Goal: Task Accomplishment & Management: Use online tool/utility

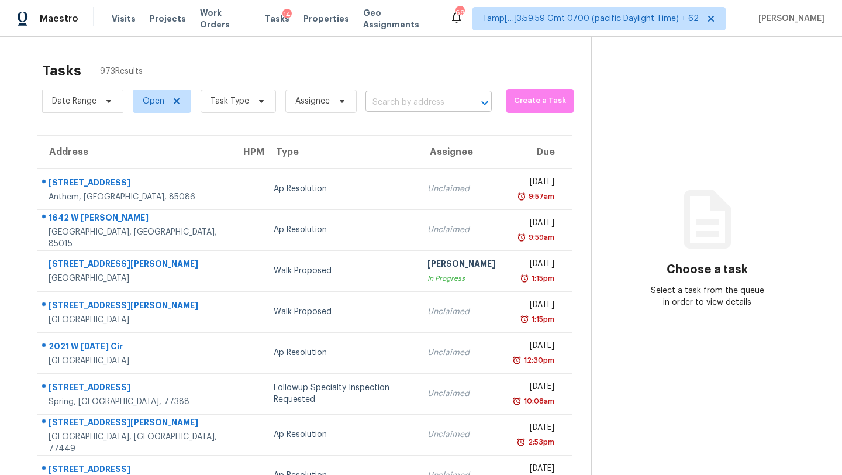
click at [447, 102] on input "text" at bounding box center [412, 103] width 94 height 18
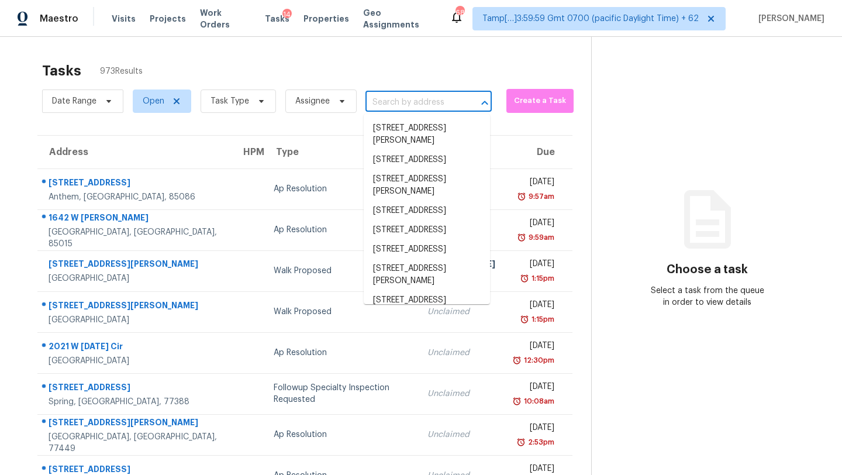
paste input "[STREET_ADDRESS][PERSON_NAME][PERSON_NAME]"
type input "[STREET_ADDRESS][PERSON_NAME][PERSON_NAME]"
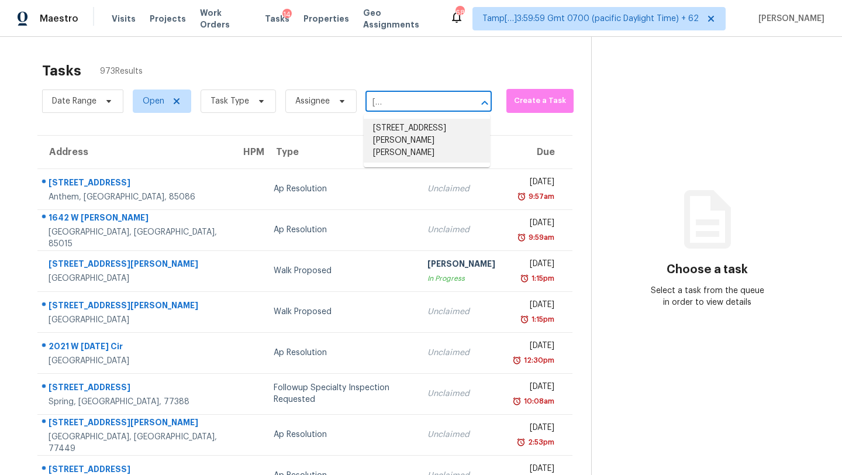
click at [418, 133] on li "[STREET_ADDRESS][PERSON_NAME][PERSON_NAME]" at bounding box center [427, 141] width 126 height 44
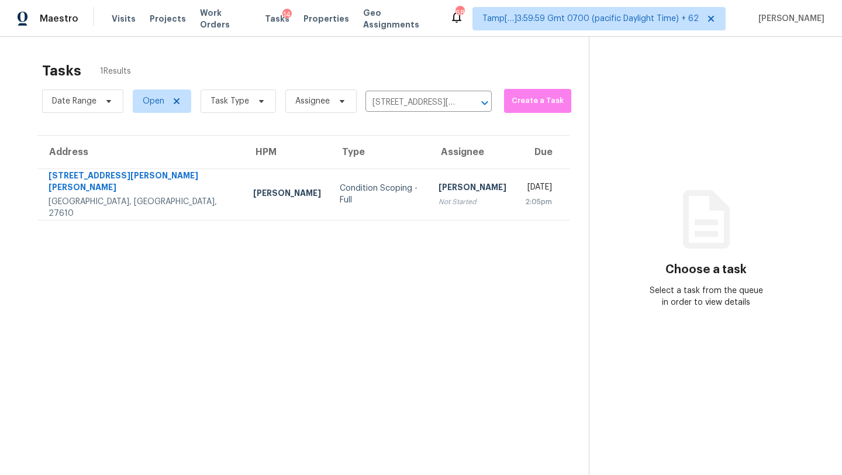
click at [439, 181] on div "[PERSON_NAME]" at bounding box center [473, 188] width 68 height 15
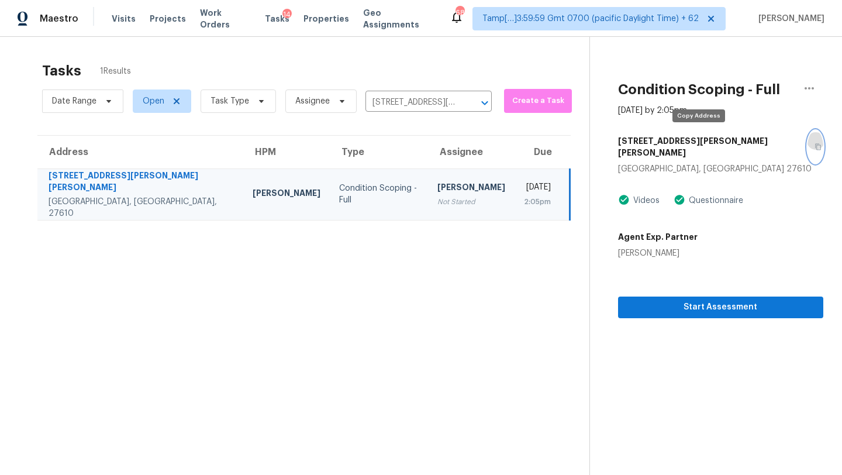
click at [808, 136] on button "button" at bounding box center [816, 146] width 16 height 33
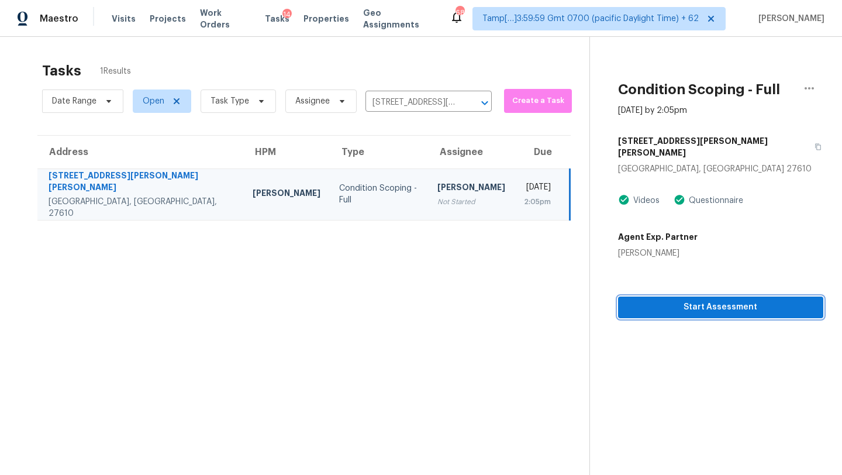
click at [671, 300] on span "Start Assessment" at bounding box center [720, 307] width 187 height 15
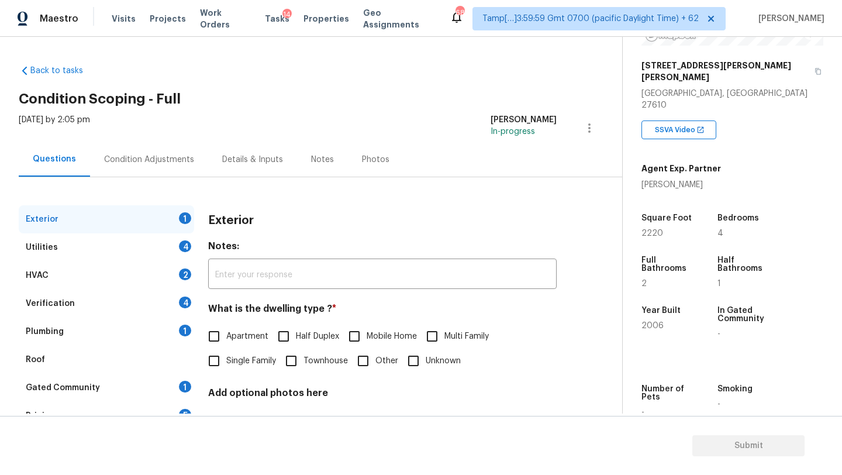
scroll to position [229, 0]
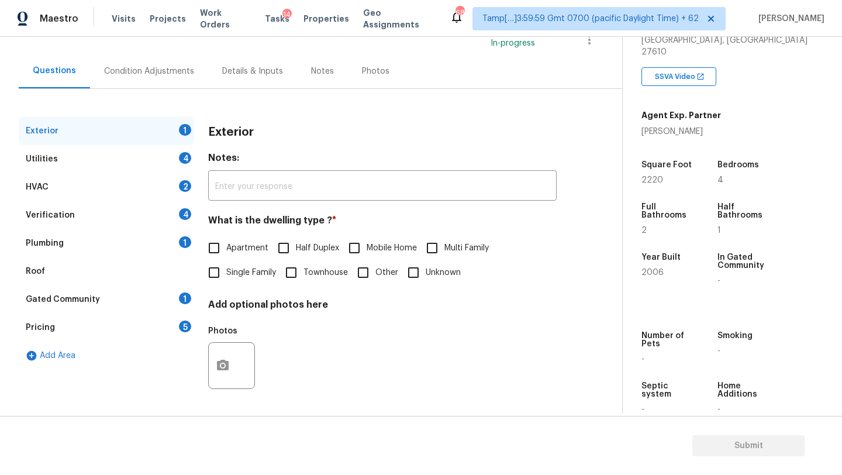
click at [122, 304] on div "Gated Community 1" at bounding box center [106, 299] width 175 height 28
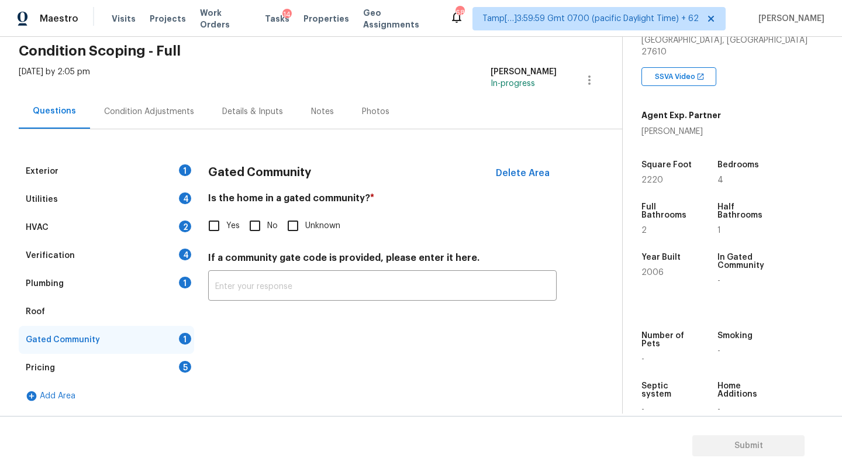
click at [268, 222] on span "No" at bounding box center [272, 226] width 11 height 12
click at [267, 222] on input "No" at bounding box center [255, 225] width 25 height 25
checkbox input "true"
click at [164, 358] on div "Pricing 5" at bounding box center [106, 368] width 175 height 28
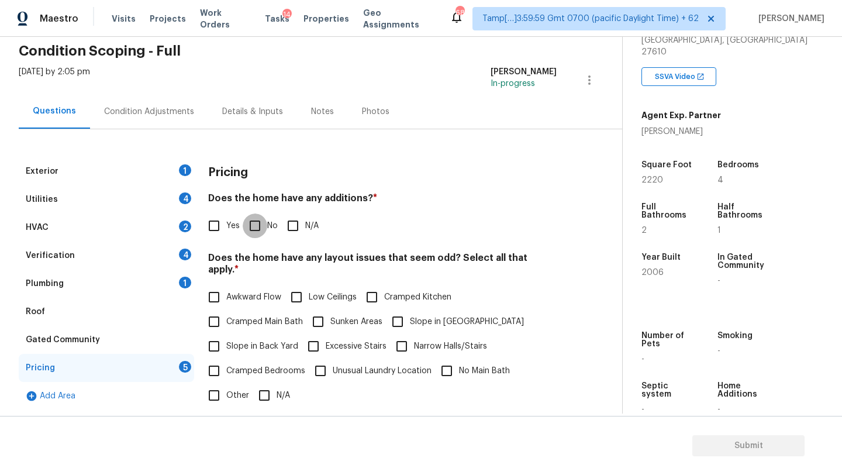
click at [252, 223] on input "No" at bounding box center [255, 225] width 25 height 25
checkbox input "true"
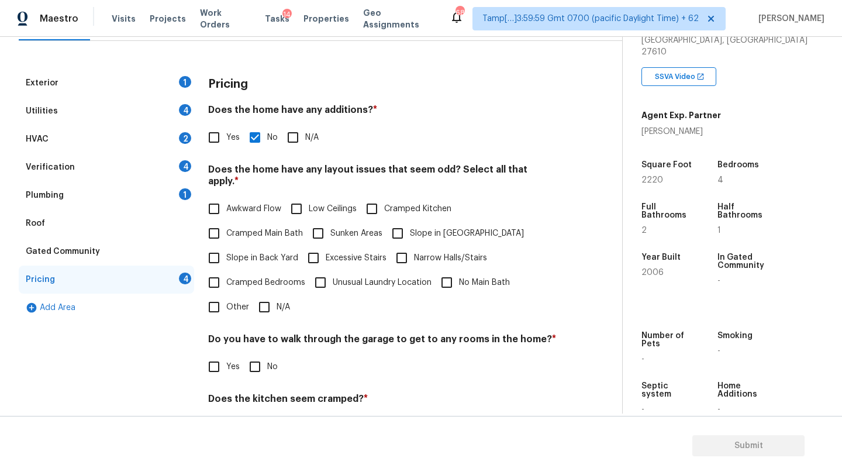
scroll to position [211, 0]
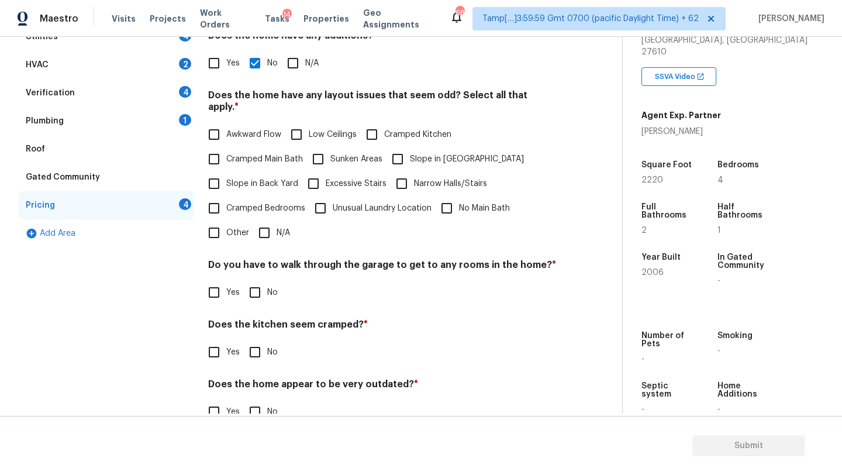
click at [261, 220] on input "N/A" at bounding box center [264, 232] width 25 height 25
click at [260, 220] on input "N/A" at bounding box center [264, 232] width 25 height 25
checkbox input "false"
click at [213, 174] on input "Slope in Back Yard" at bounding box center [214, 183] width 25 height 25
checkbox input "true"
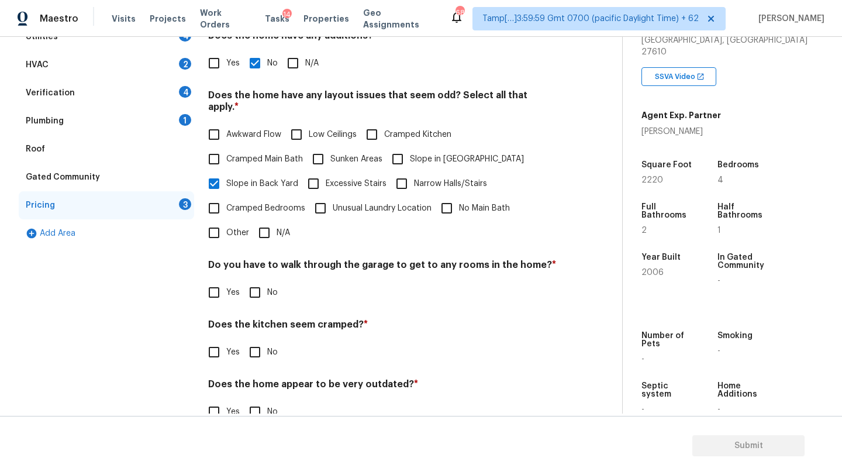
click at [442, 153] on span "Slope in [GEOGRAPHIC_DATA]" at bounding box center [467, 159] width 114 height 12
click at [410, 147] on input "Slope in [GEOGRAPHIC_DATA]" at bounding box center [397, 159] width 25 height 25
checkbox input "true"
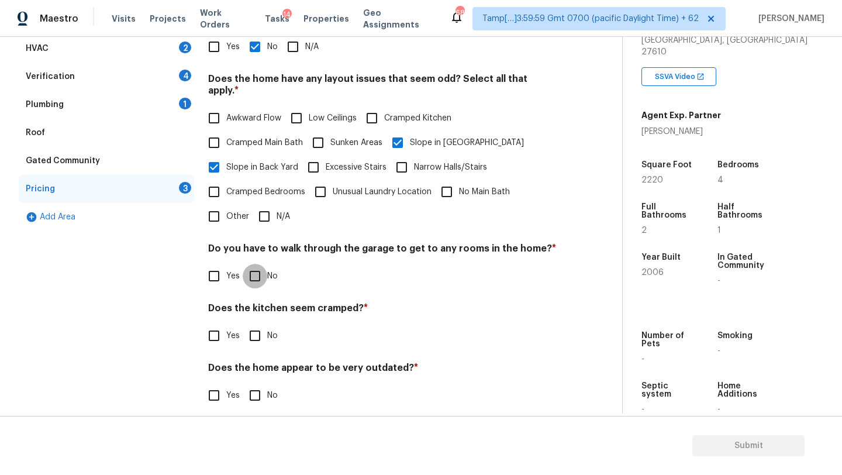
click at [249, 267] on input "No" at bounding box center [255, 276] width 25 height 25
checkbox input "true"
click at [249, 330] on input "No" at bounding box center [255, 335] width 25 height 25
checkbox input "true"
click at [249, 384] on input "No" at bounding box center [255, 396] width 25 height 25
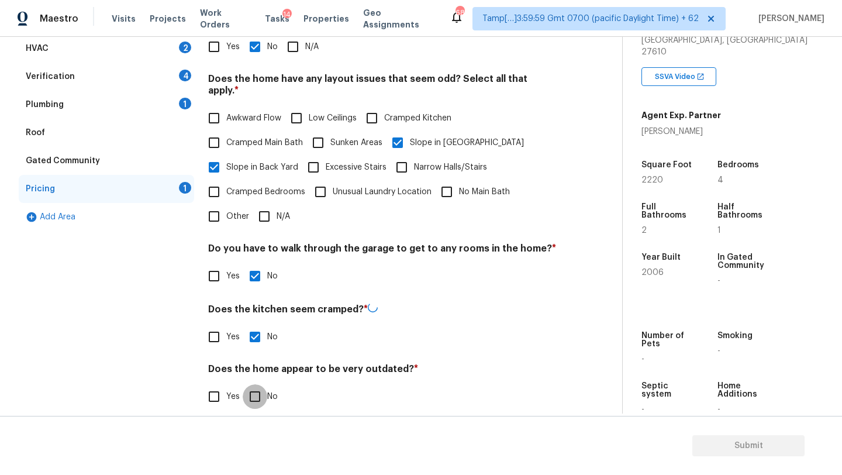
checkbox input "true"
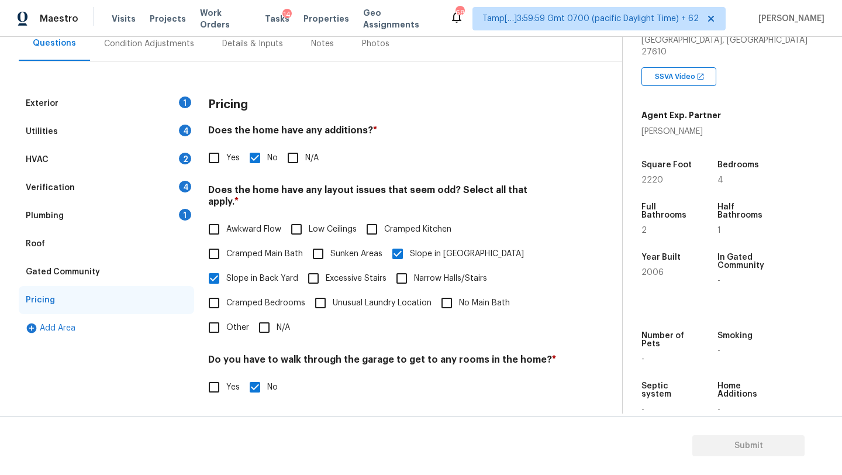
click at [58, 250] on div "Roof" at bounding box center [106, 244] width 175 height 28
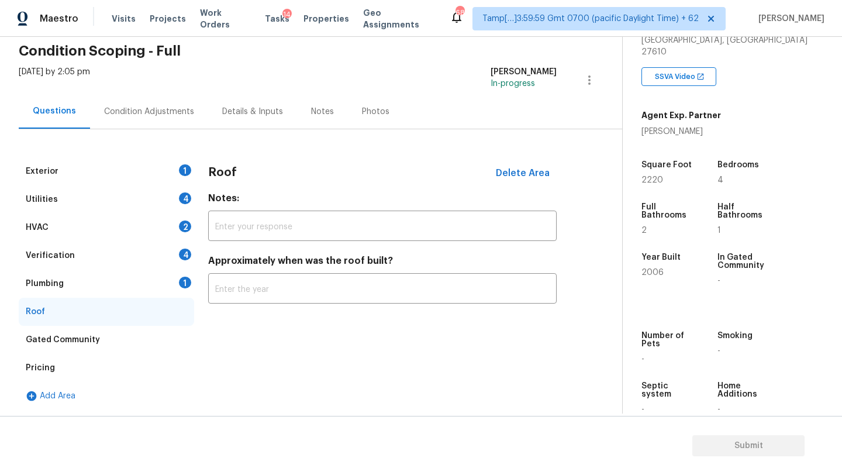
scroll to position [48, 0]
click at [267, 289] on input "text" at bounding box center [382, 289] width 349 height 27
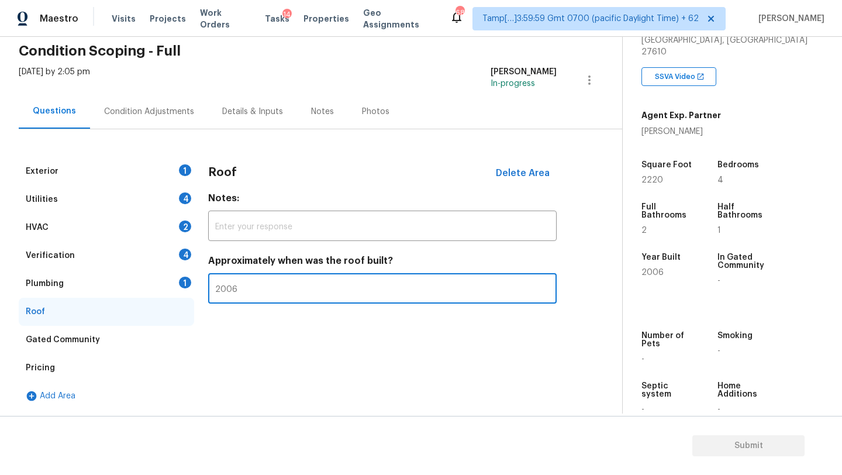
type input "2006"
click at [105, 270] on div "Plumbing 1" at bounding box center [106, 284] width 175 height 28
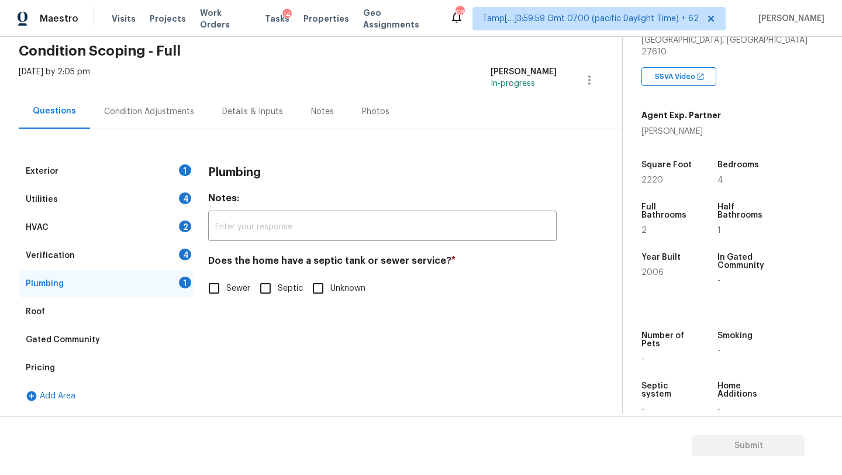
click at [223, 290] on input "Sewer" at bounding box center [214, 288] width 25 height 25
checkbox input "true"
click at [157, 256] on div "Verification 4" at bounding box center [106, 256] width 175 height 28
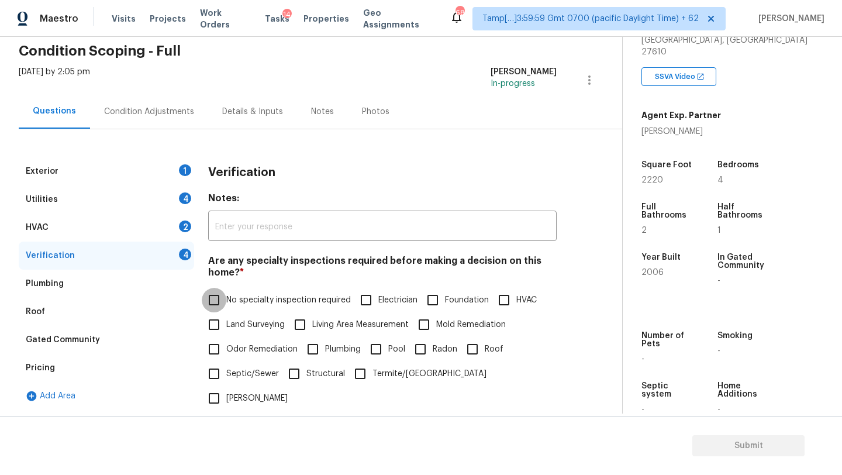
click at [225, 288] on input "No specialty inspection required" at bounding box center [214, 300] width 25 height 25
checkbox input "true"
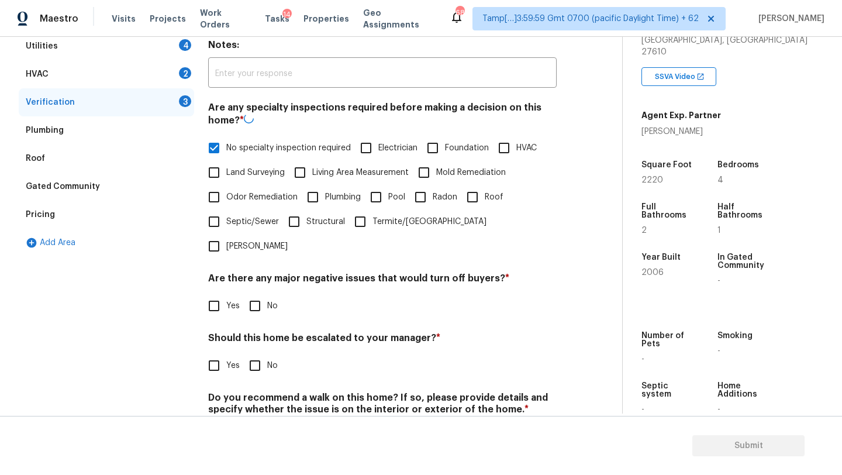
scroll to position [229, 0]
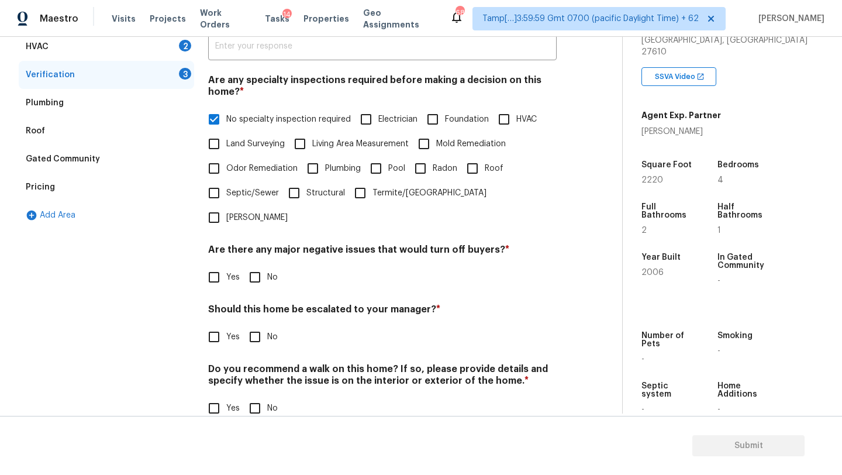
click at [253, 265] on input "No" at bounding box center [255, 277] width 25 height 25
checkbox input "true"
click at [254, 326] on input "No" at bounding box center [255, 338] width 25 height 25
checkbox input "true"
click at [254, 399] on div "Verification Notes: ​ Are any specialty inspections required before making a de…" at bounding box center [382, 206] width 349 height 459
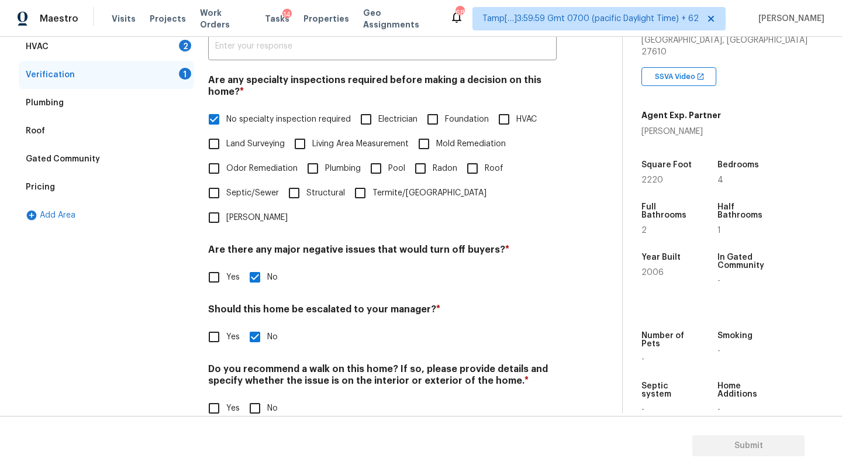
click at [254, 396] on input "No" at bounding box center [255, 408] width 25 height 25
checkbox input "true"
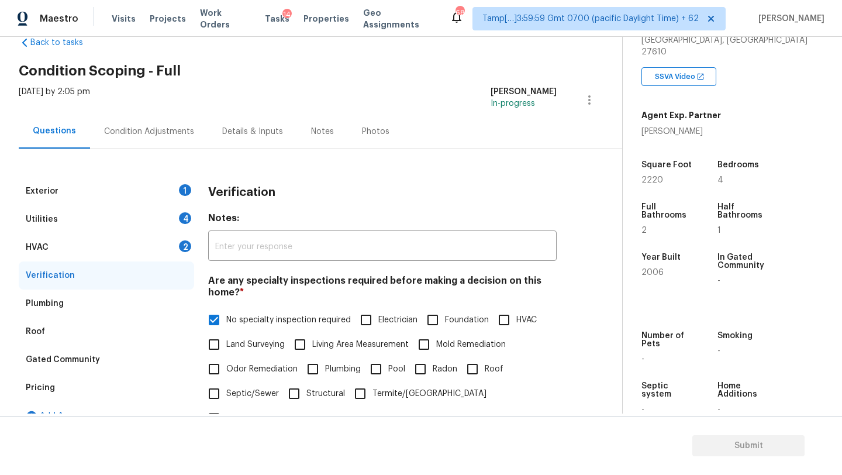
scroll to position [6, 0]
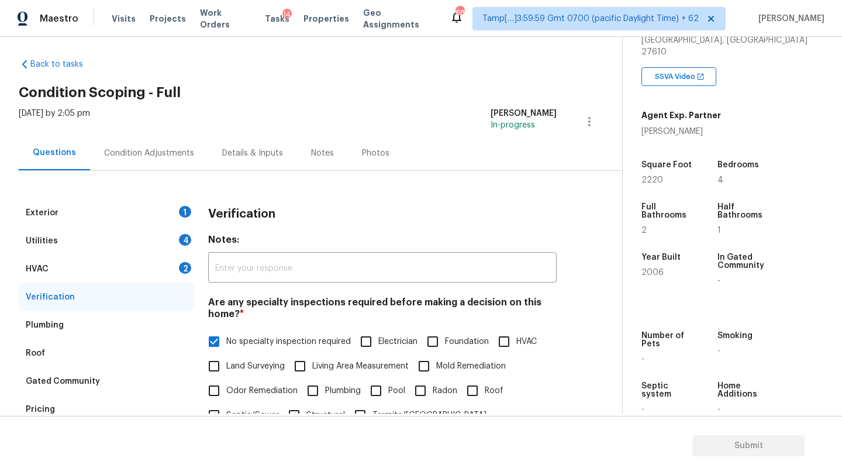
click at [127, 263] on div "HVAC 2" at bounding box center [106, 269] width 175 height 28
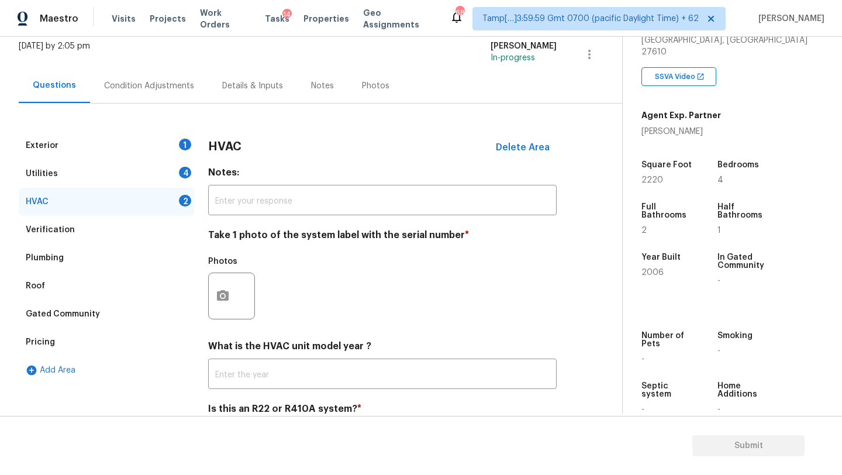
scroll to position [115, 0]
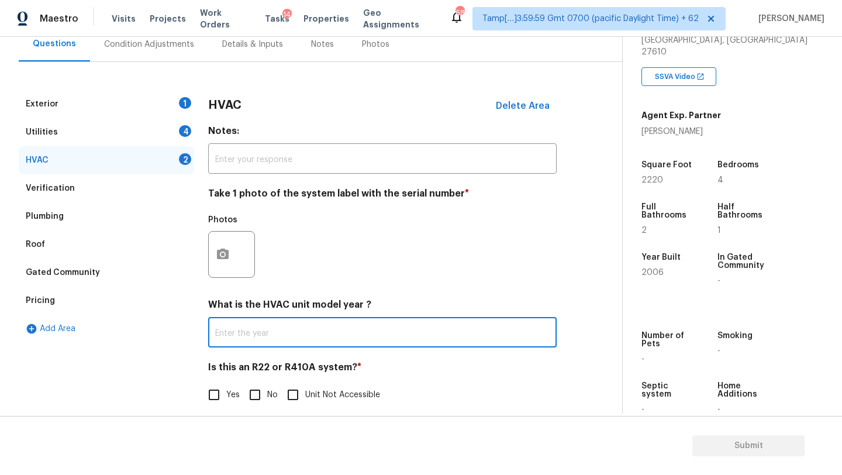
click at [245, 336] on input "text" at bounding box center [382, 333] width 349 height 27
type input "2006"
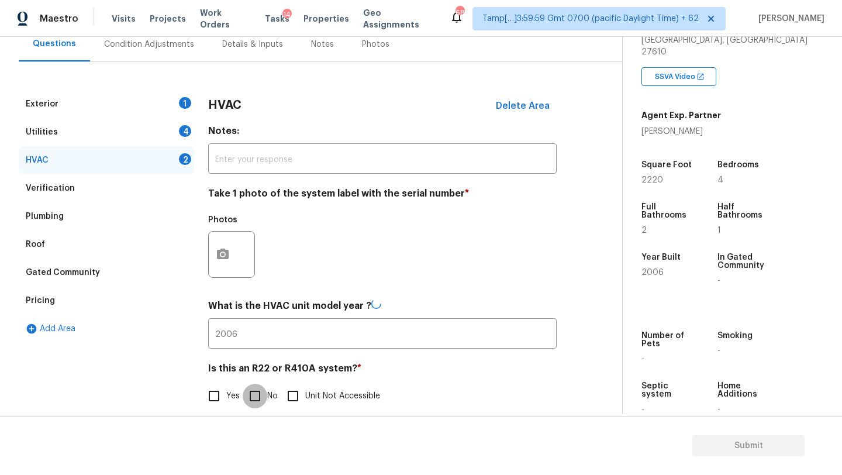
click at [255, 391] on input "No" at bounding box center [255, 396] width 25 height 25
checkbox input "true"
click at [136, 129] on div "Utilities 4" at bounding box center [106, 132] width 175 height 28
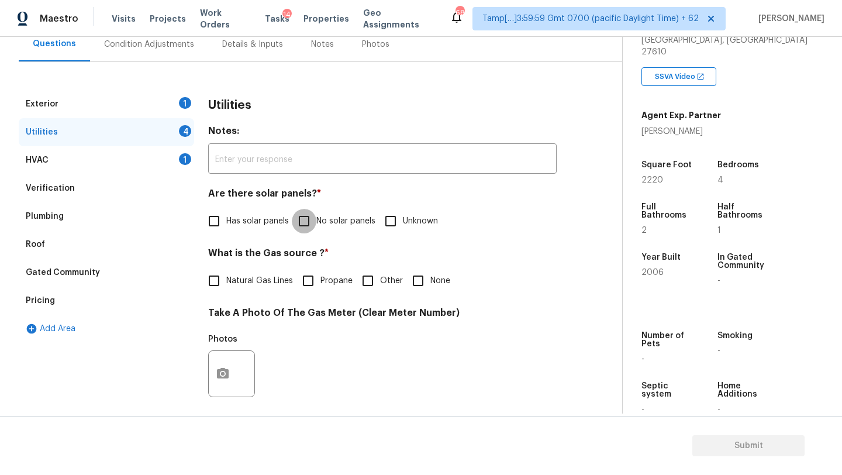
click at [315, 227] on input "No solar panels" at bounding box center [304, 221] width 25 height 25
checkbox input "true"
click at [273, 270] on label "Natural Gas Lines" at bounding box center [247, 282] width 91 height 25
click at [226, 270] on input "Natural Gas Lines" at bounding box center [214, 282] width 25 height 25
checkbox input "true"
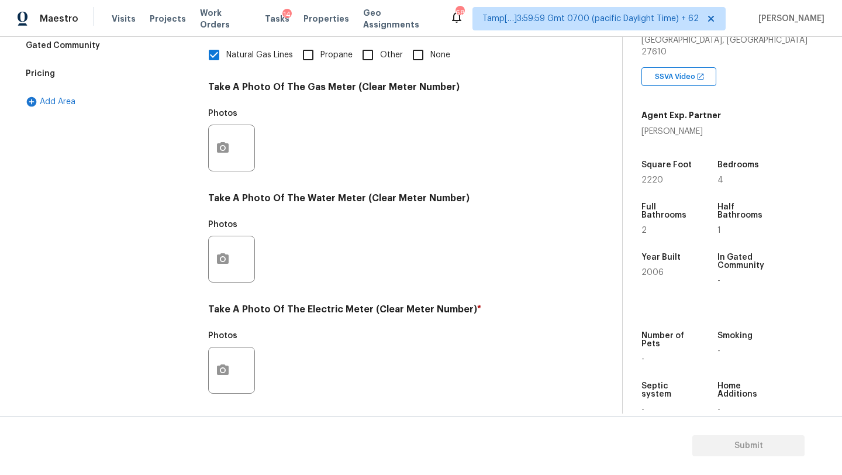
scroll to position [405, 0]
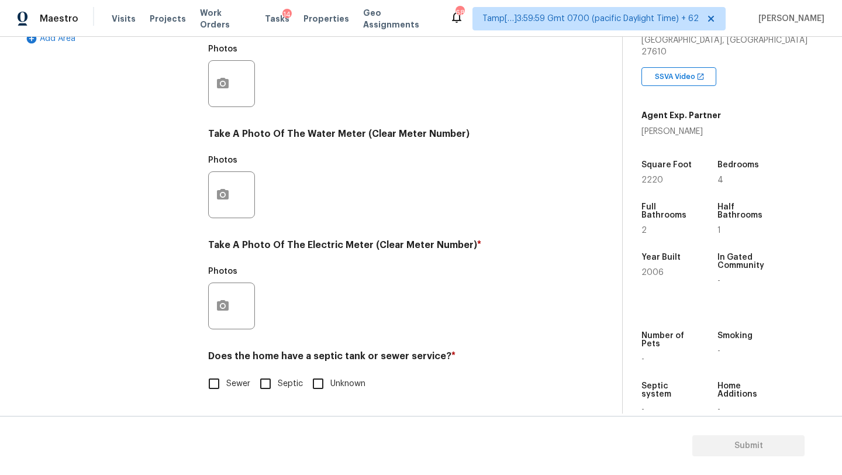
click at [227, 393] on label "Sewer" at bounding box center [226, 383] width 49 height 25
click at [226, 393] on input "Sewer" at bounding box center [214, 383] width 25 height 25
checkbox input "true"
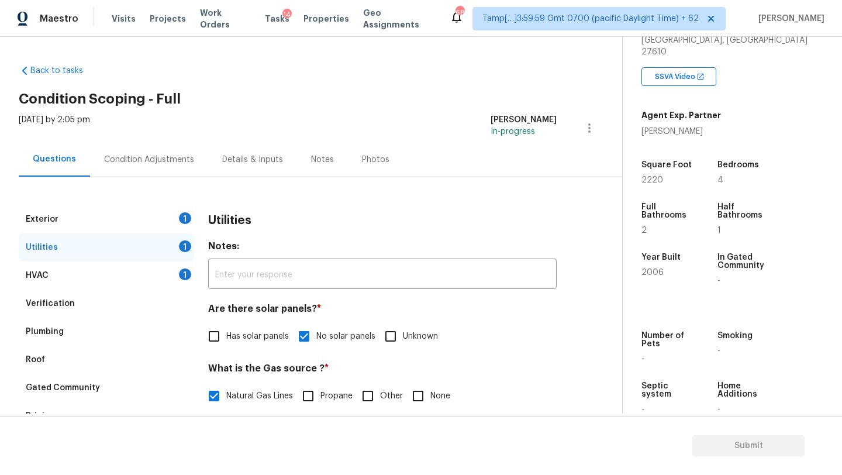
click at [180, 227] on div "Exterior 1" at bounding box center [106, 219] width 175 height 28
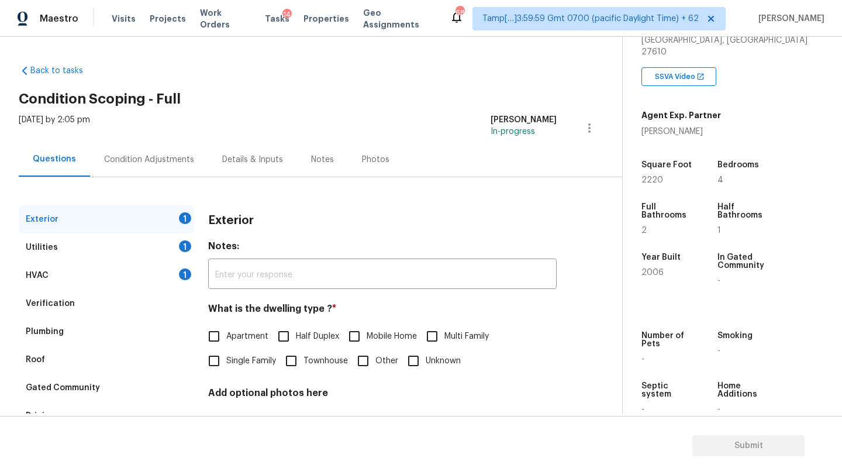
click at [220, 363] on input "Single Family" at bounding box center [214, 361] width 25 height 25
checkbox input "true"
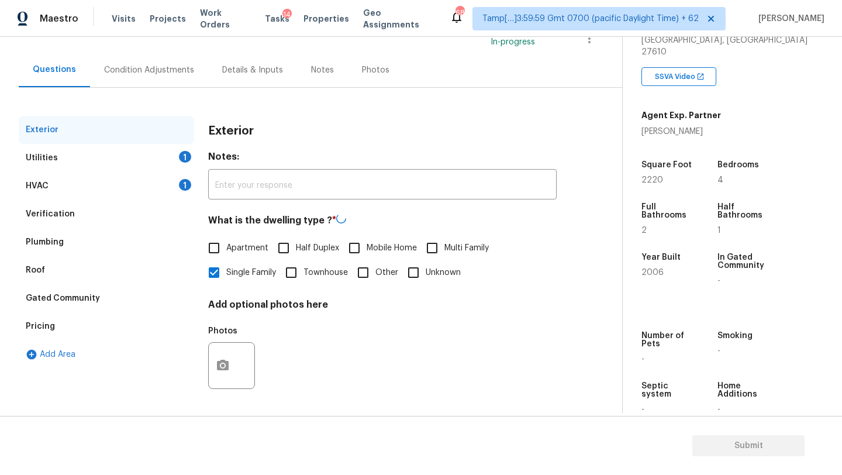
scroll to position [88, 0]
click at [123, 85] on div "Condition Adjustments" at bounding box center [149, 71] width 118 height 35
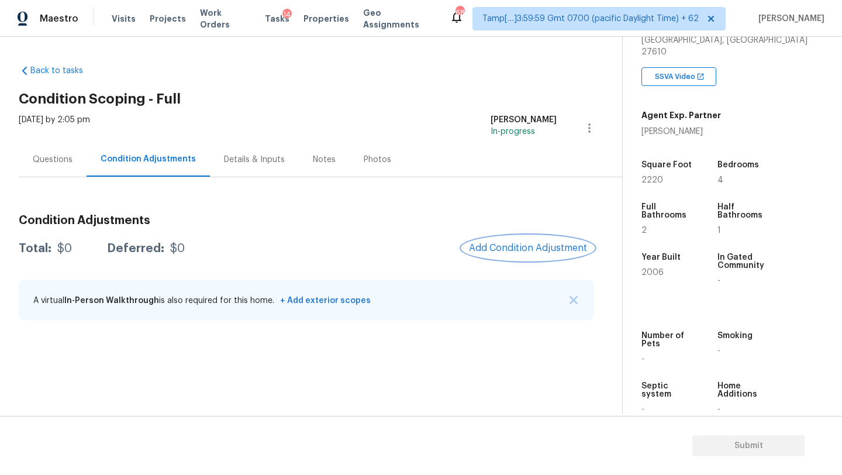
click at [530, 247] on span "Add Condition Adjustment" at bounding box center [528, 248] width 118 height 11
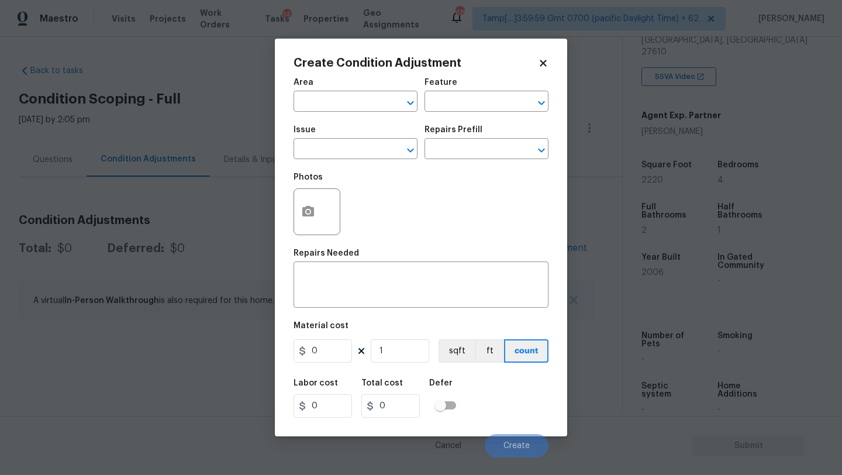
click at [347, 115] on span "Area ​" at bounding box center [356, 94] width 124 height 47
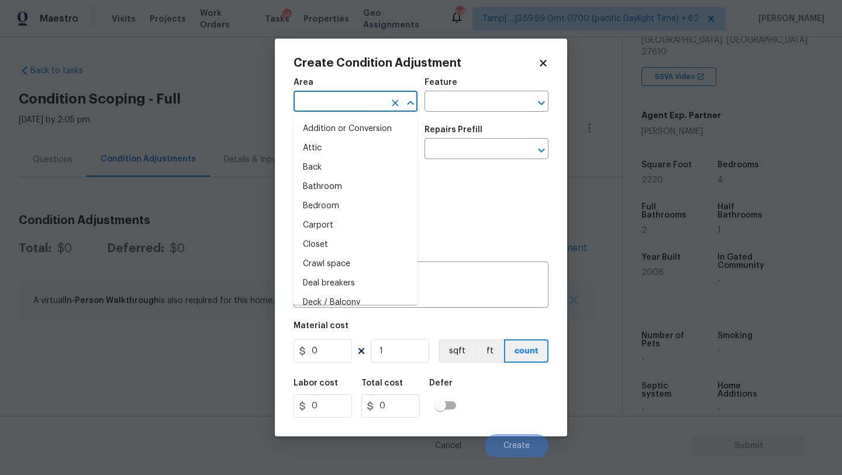
click at [342, 105] on input "text" at bounding box center [339, 103] width 91 height 18
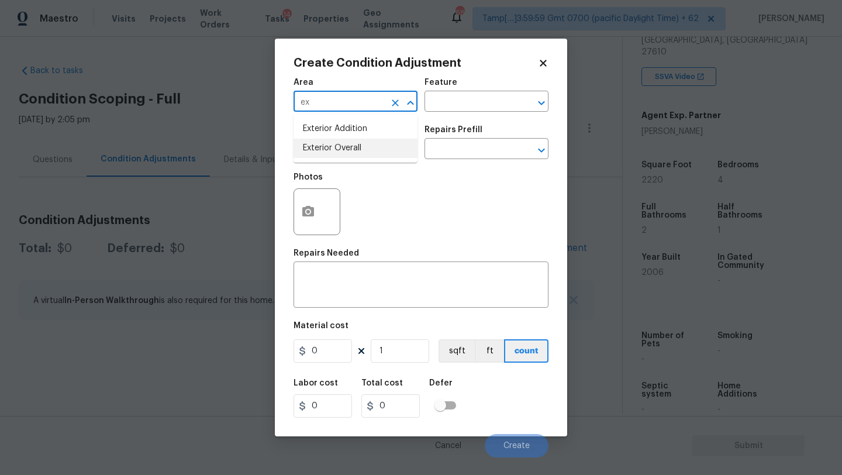
click at [356, 144] on li "Exterior Overall" at bounding box center [356, 148] width 124 height 19
type input "Exterior Overall"
click at [473, 96] on input "text" at bounding box center [470, 103] width 91 height 18
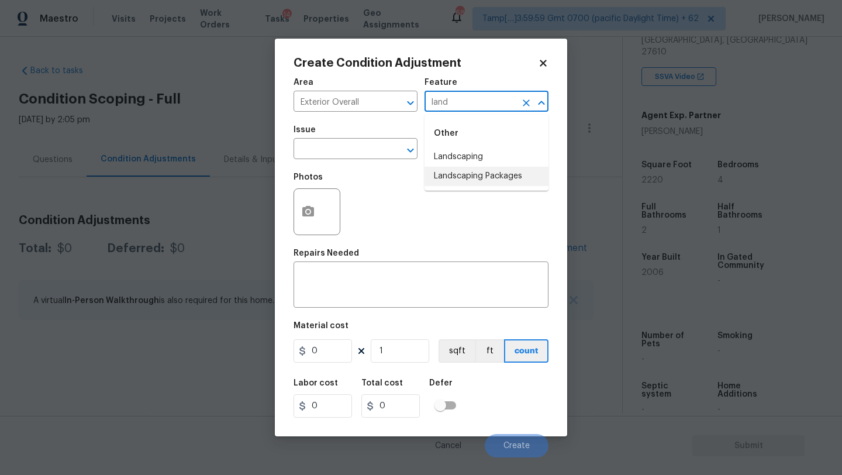
click at [477, 185] on li "Landscaping Packages" at bounding box center [487, 176] width 124 height 19
type input "Landscaping Packages"
click at [367, 146] on input "text" at bounding box center [339, 150] width 91 height 18
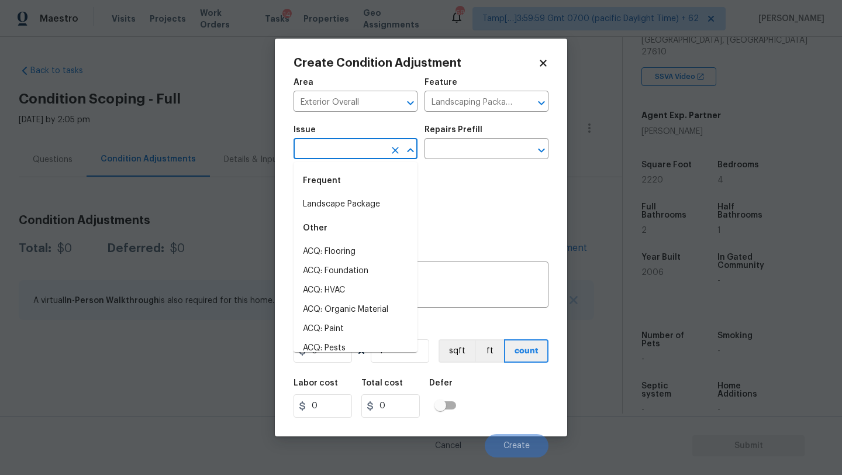
click at [361, 187] on div "Frequent" at bounding box center [356, 181] width 124 height 28
click at [361, 213] on li "Landscape Package" at bounding box center [356, 204] width 124 height 19
type input "Landscape Package"
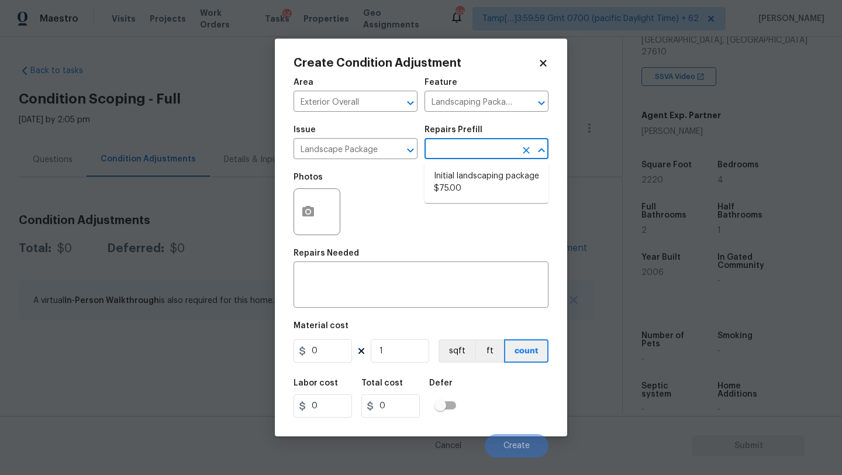
click at [460, 157] on input "text" at bounding box center [470, 150] width 91 height 18
click at [460, 177] on li "Initial landscaping package $75.00" at bounding box center [487, 183] width 124 height 32
type input "Home Readiness Packages"
type textarea "Mowing of grass up to 6" in height. Mow, edge along driveways & sidewalks, trim…"
type input "75"
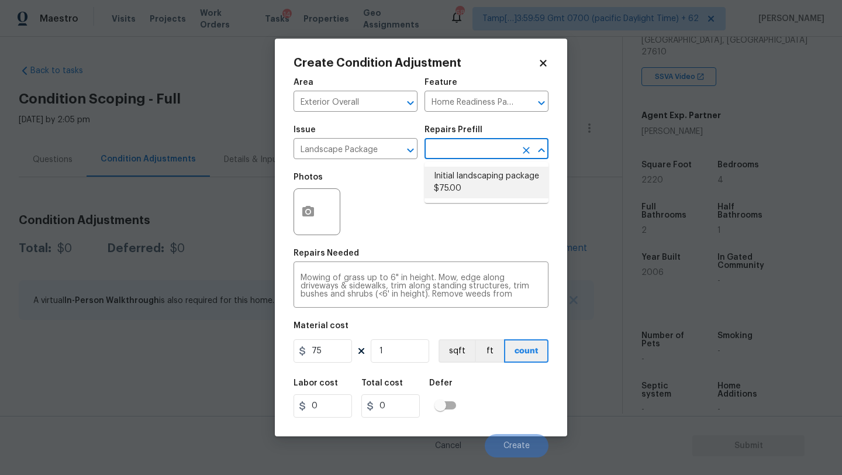
type input "75"
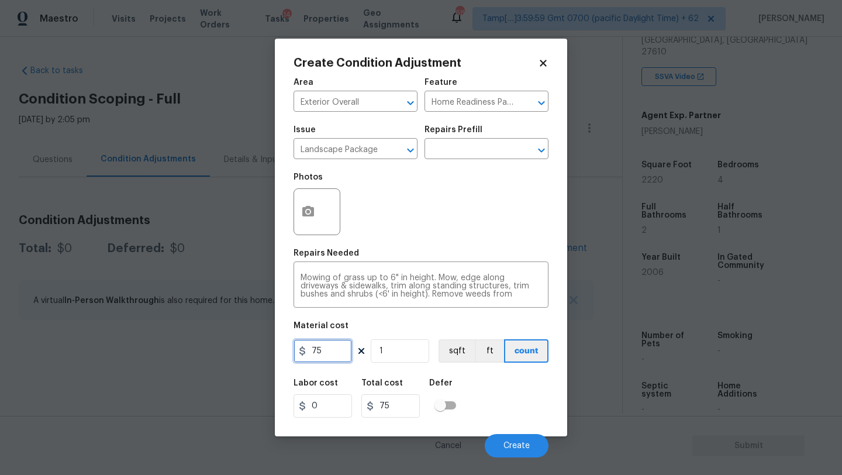
click at [318, 353] on input "75" at bounding box center [323, 350] width 58 height 23
type input "300"
click at [310, 205] on icon "button" at bounding box center [308, 212] width 14 height 14
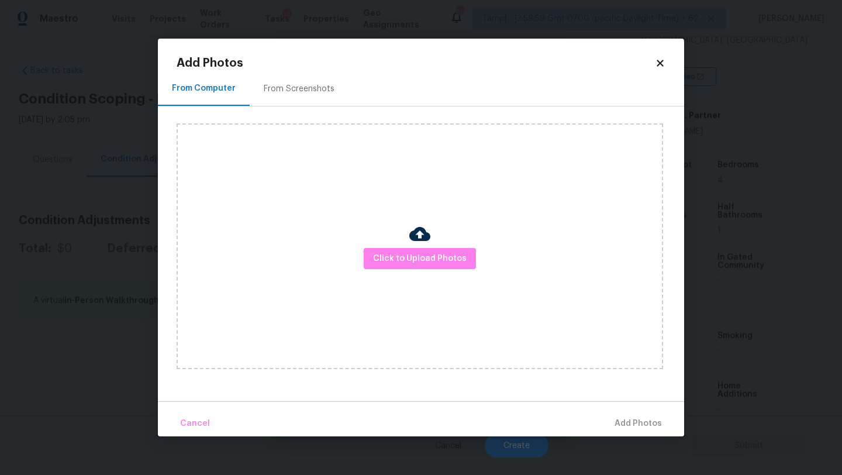
click at [335, 94] on div "From Screenshots" at bounding box center [299, 88] width 99 height 35
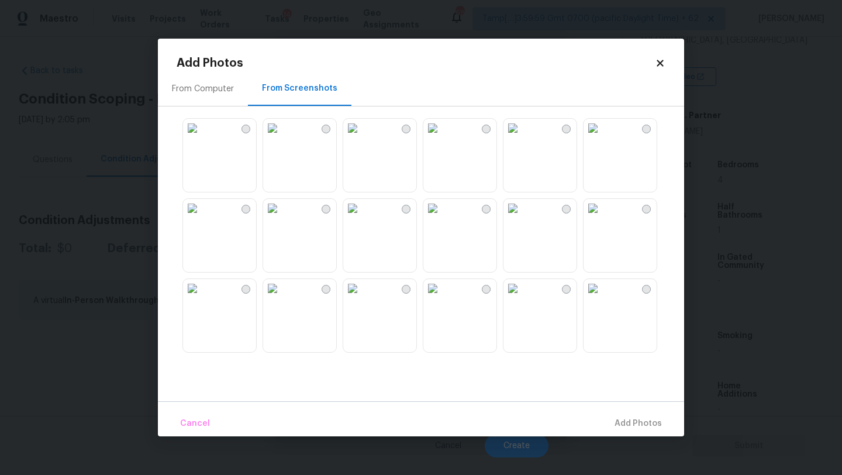
click at [202, 298] on img at bounding box center [192, 288] width 19 height 19
click at [602, 137] on img at bounding box center [593, 128] width 19 height 19
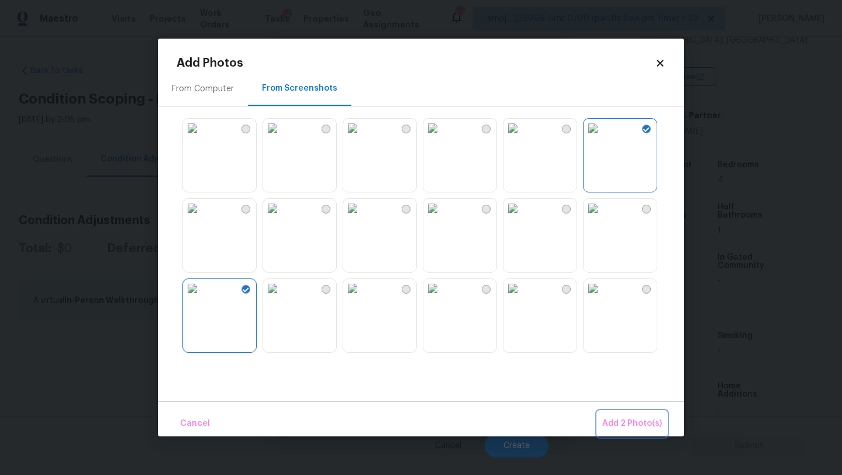
click at [632, 424] on span "Add 2 Photo(s)" at bounding box center [632, 423] width 60 height 15
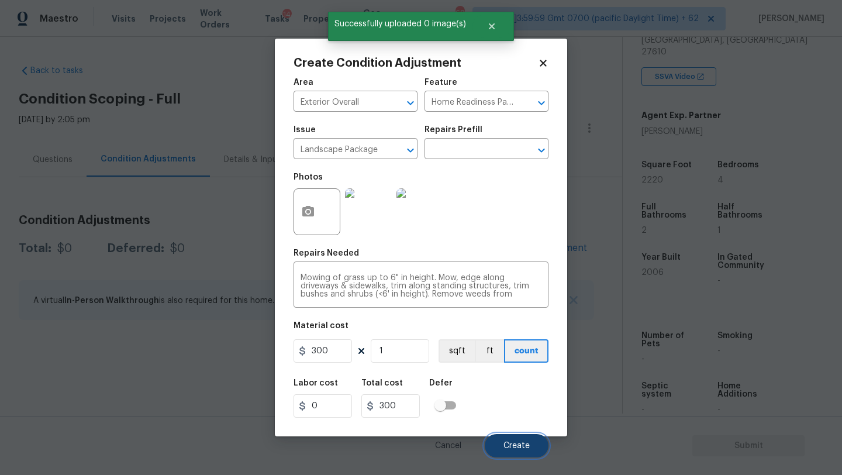
click at [513, 446] on span "Create" at bounding box center [517, 446] width 26 height 9
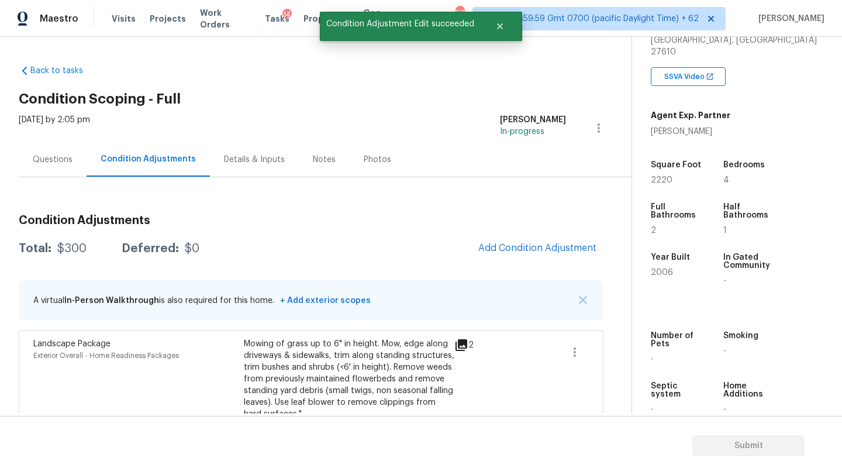
click at [529, 233] on div "Condition Adjustments Total: $300 Deferred: $0 Add Condition Adjustment A virtu…" at bounding box center [311, 322] width 585 height 234
click at [527, 254] on button "Add Condition Adjustment" at bounding box center [537, 248] width 132 height 25
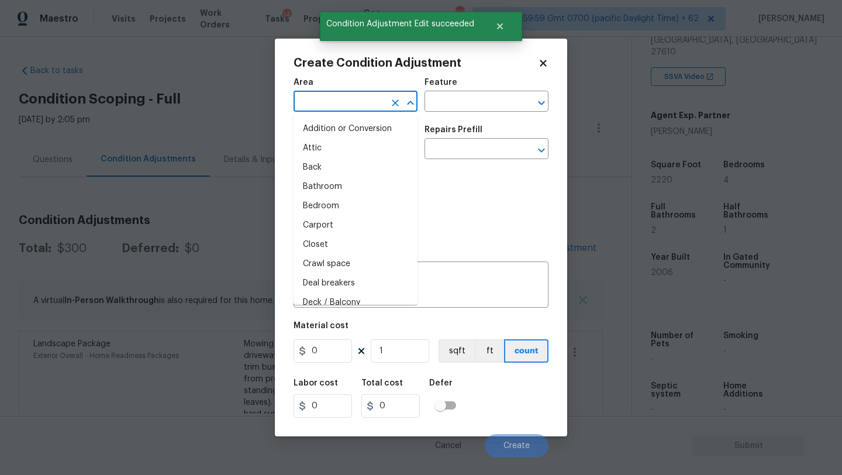
click at [344, 105] on input "text" at bounding box center [339, 103] width 91 height 18
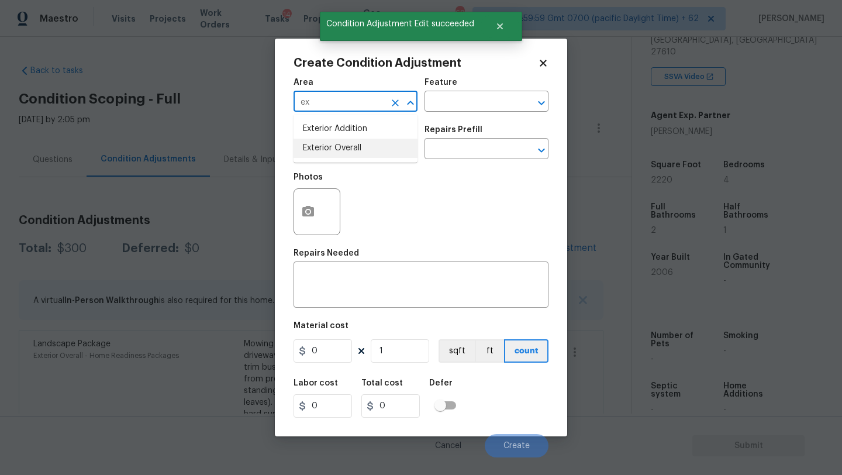
click at [348, 154] on li "Exterior Overall" at bounding box center [356, 148] width 124 height 19
type input "Exterior Overall"
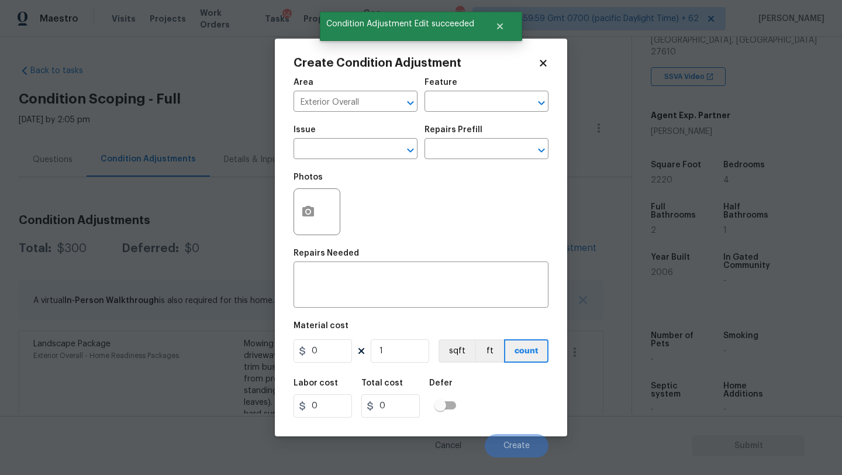
click at [348, 166] on span "Issue ​" at bounding box center [356, 142] width 124 height 47
click at [351, 144] on input "text" at bounding box center [339, 150] width 91 height 18
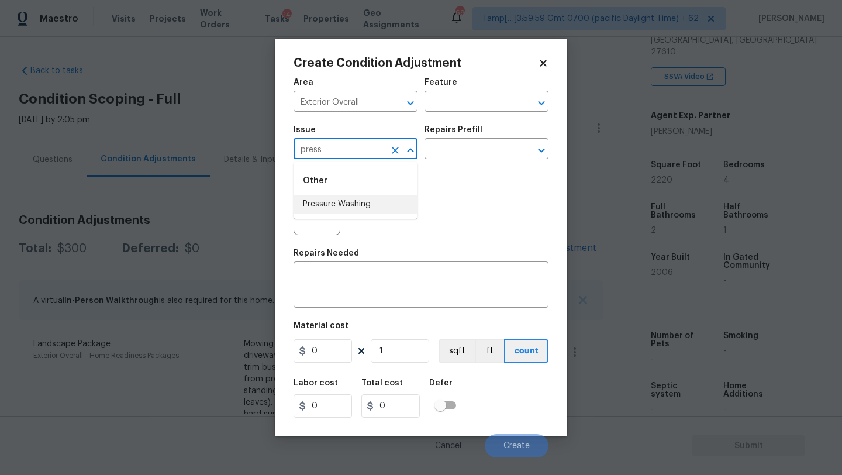
drag, startPoint x: 350, startPoint y: 204, endPoint x: 350, endPoint y: 255, distance: 50.9
click at [350, 204] on li "Pressure Washing" at bounding box center [356, 204] width 124 height 19
type input "Pressure Washing"
click at [350, 288] on textarea at bounding box center [421, 286] width 241 height 25
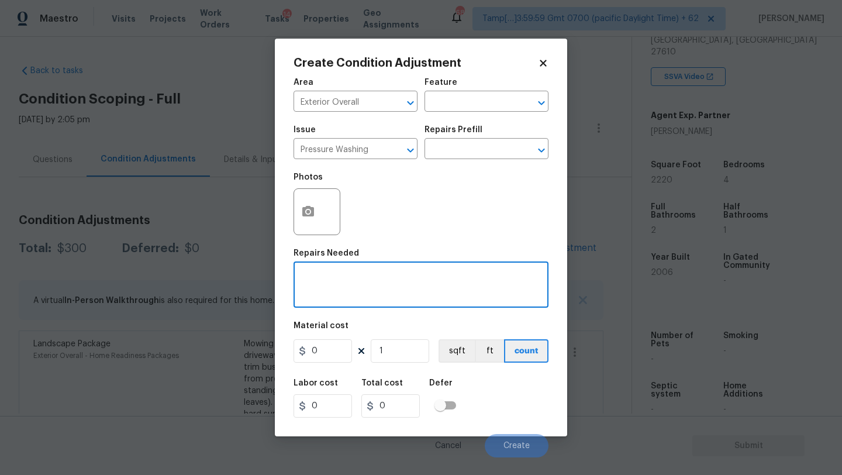
click at [316, 280] on textarea at bounding box center [421, 286] width 241 height 25
paste textarea "Pressure wash home, driveway, walkways/sidewalks and patio. Must use a surface …"
type textarea "Pressure wash home, driveway, walkways/sidewalks and patio. Must use a surface …"
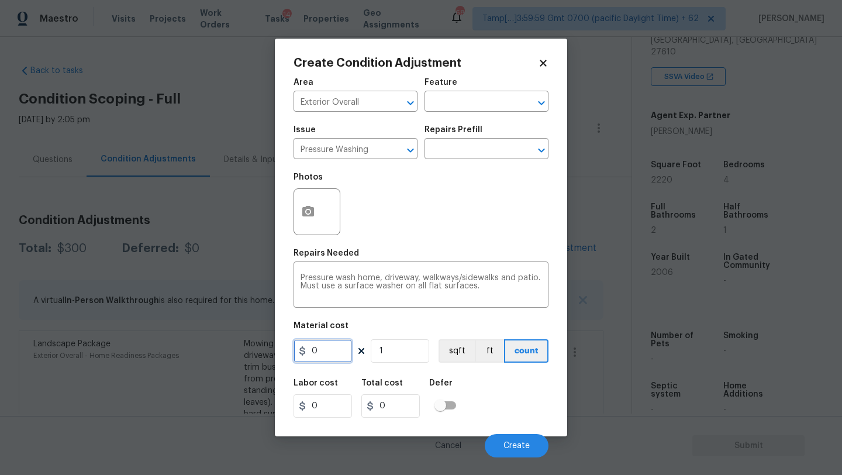
click at [320, 354] on input "0" at bounding box center [323, 350] width 58 height 23
type input "400"
click at [509, 442] on span "Create" at bounding box center [517, 446] width 26 height 9
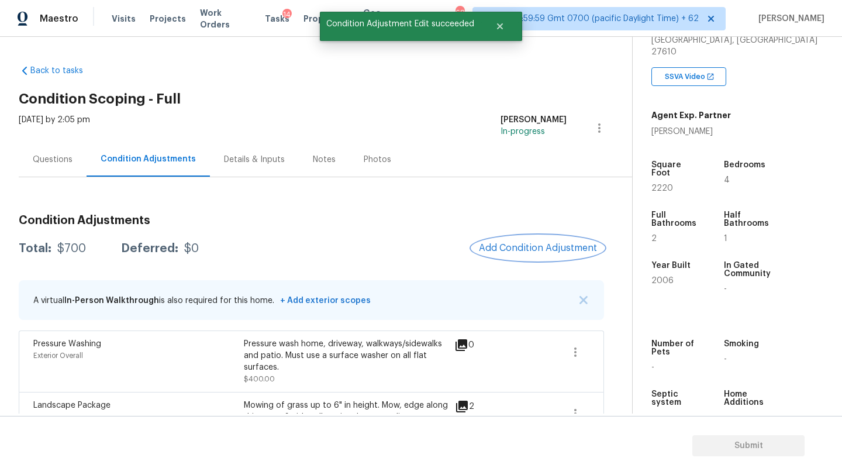
click at [550, 246] on span "Add Condition Adjustment" at bounding box center [538, 248] width 118 height 11
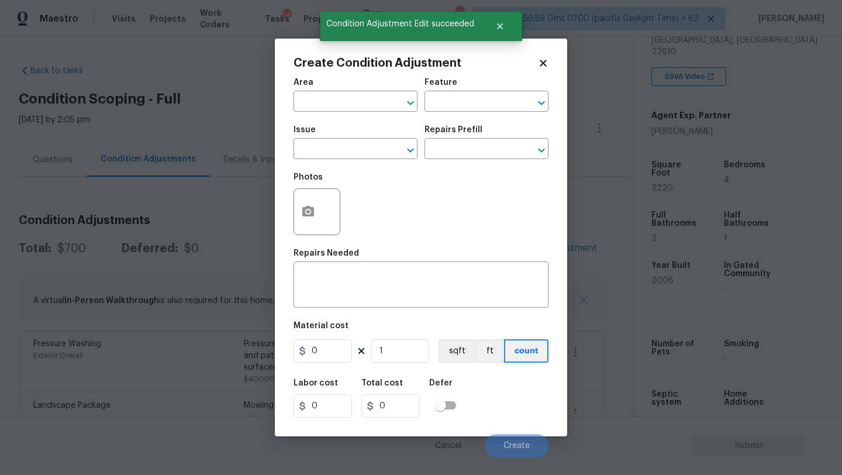
click at [353, 123] on span "Issue ​" at bounding box center [356, 142] width 124 height 47
click at [344, 106] on input "text" at bounding box center [339, 103] width 91 height 18
click at [351, 151] on li "Interior Overall" at bounding box center [356, 148] width 124 height 19
type input "Interior Overall"
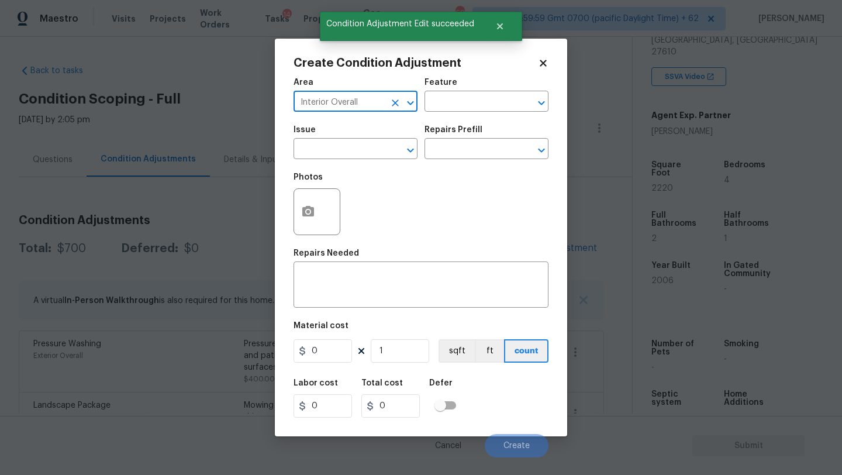
click at [499, 87] on div "Feature" at bounding box center [487, 85] width 124 height 15
click at [496, 121] on div "Issue ​ Repairs Prefill ​" at bounding box center [421, 142] width 255 height 47
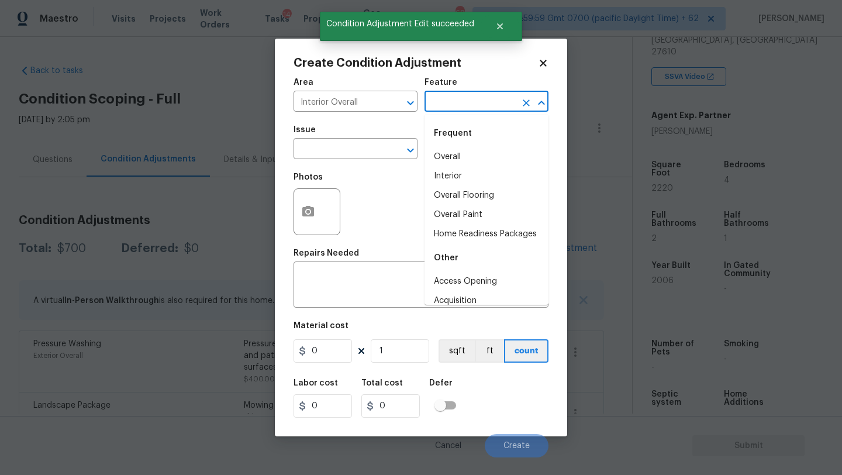
click at [496, 108] on input "text" at bounding box center [470, 103] width 91 height 18
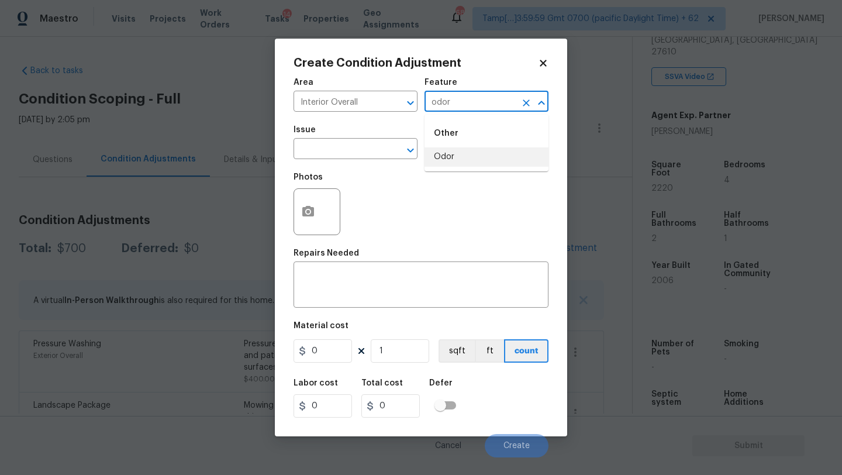
type input "odor"
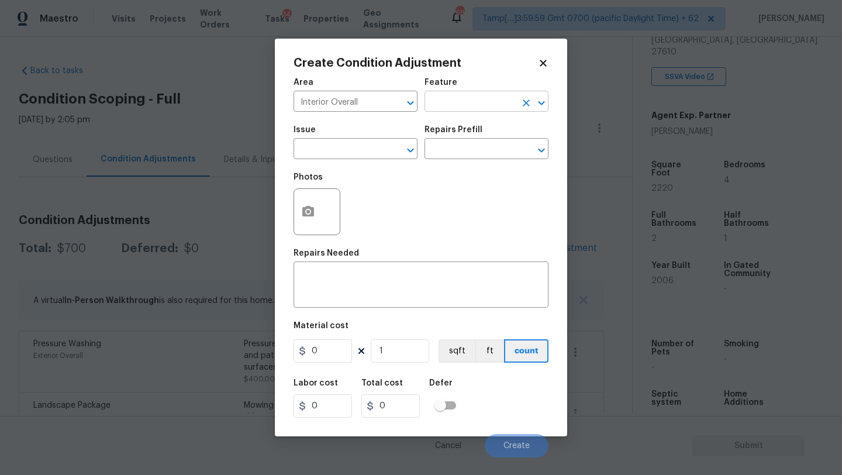
click at [453, 108] on input "text" at bounding box center [470, 103] width 91 height 18
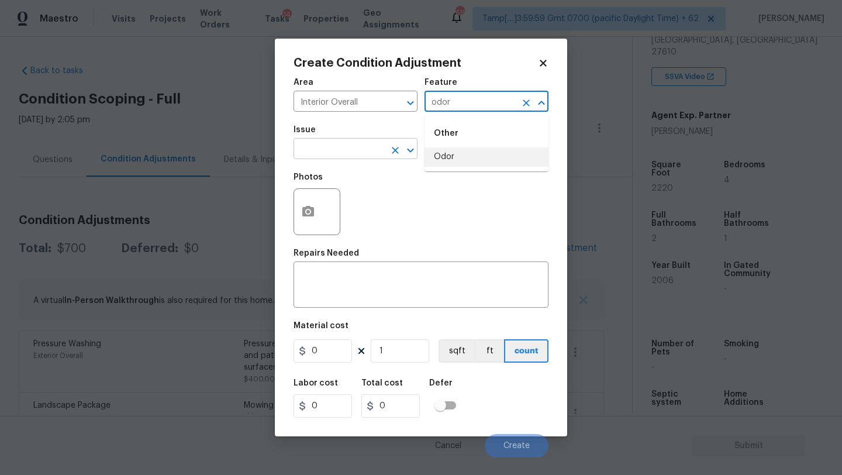
drag, startPoint x: 436, startPoint y: 154, endPoint x: 407, endPoint y: 154, distance: 29.2
click at [436, 154] on li "Odor" at bounding box center [487, 156] width 124 height 19
type input "Odor"
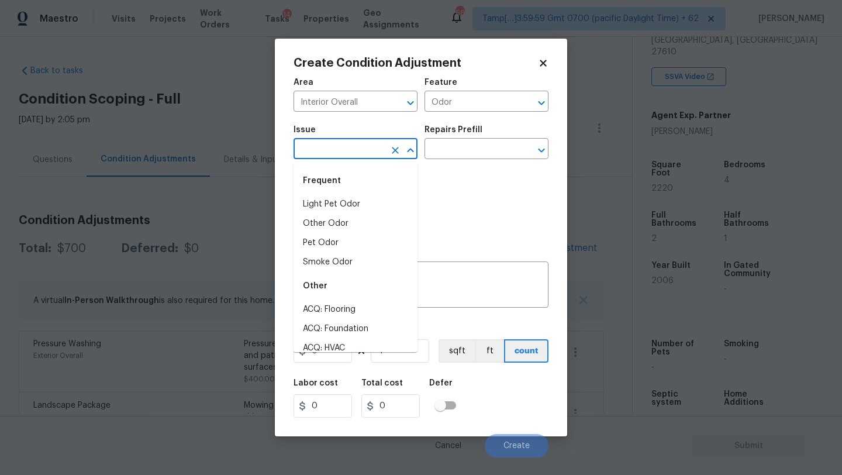
click at [363, 154] on input "text" at bounding box center [339, 150] width 91 height 18
drag, startPoint x: 344, startPoint y: 204, endPoint x: 343, endPoint y: 253, distance: 49.1
click at [343, 256] on ul "Light Pet Odor Other Odor Pet Odor Smoke Odor" at bounding box center [356, 233] width 124 height 77
click at [343, 253] on li "Smoke Odor" at bounding box center [356, 262] width 124 height 19
type input "Smoke Odor"
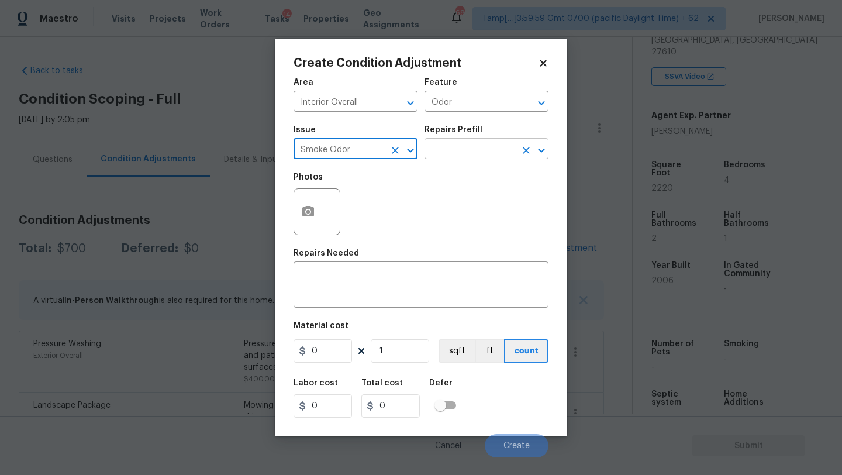
click at [481, 151] on input "text" at bounding box center [470, 150] width 91 height 18
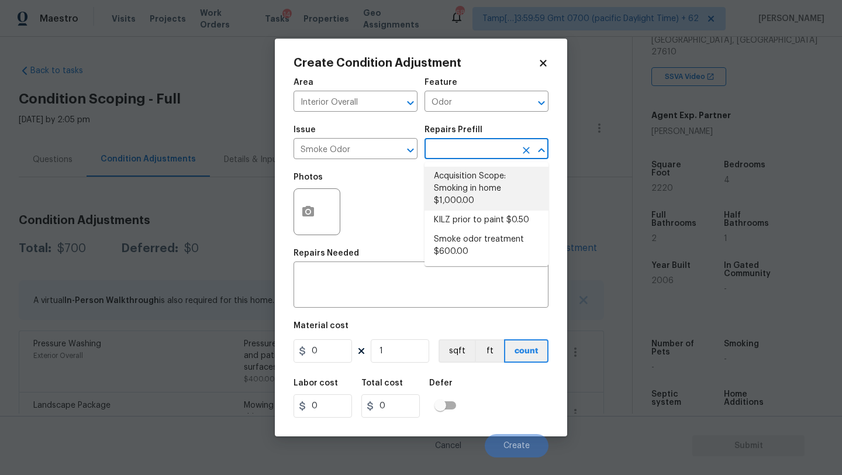
click at [475, 180] on li "Acquisition Scope: Smoking in home $1,000.00" at bounding box center [487, 189] width 124 height 44
type textarea "Acquisition Scope: Smoking in home"
type input "1000"
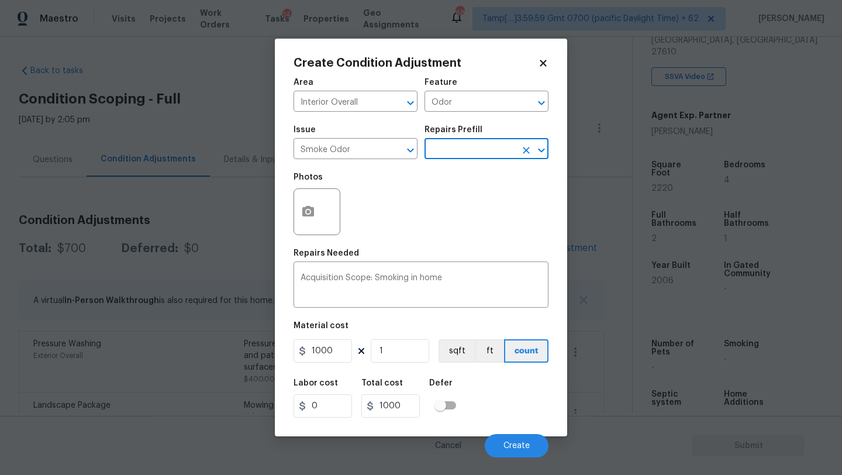
click at [514, 458] on body "Maestro Visits Projects Work Orders Tasks 14 Properties Geo Assignments 680 Tam…" at bounding box center [421, 237] width 842 height 475
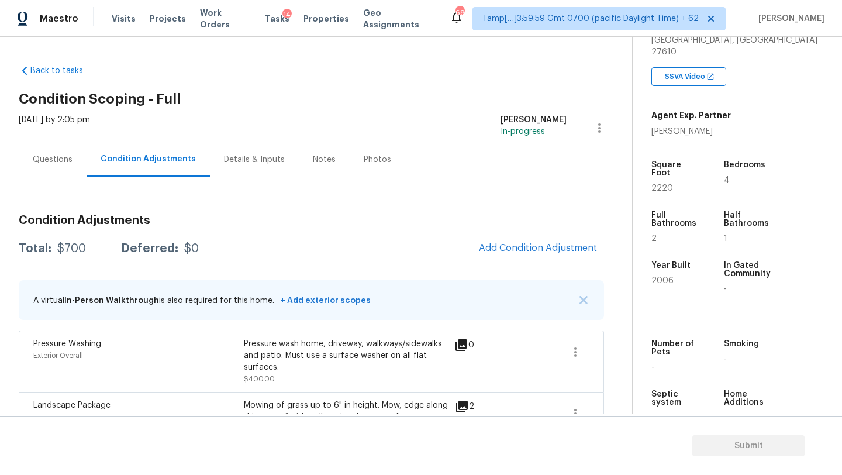
click at [519, 235] on div "Condition Adjustments Total: $700 Deferred: $0 Add Condition Adjustment A virtu…" at bounding box center [311, 352] width 585 height 295
click at [511, 267] on div "Condition Adjustments Total: $700 Deferred: $0 Add Condition Adjustment A virtu…" at bounding box center [311, 352] width 585 height 295
click at [511, 249] on span "Add Condition Adjustment" at bounding box center [538, 248] width 118 height 11
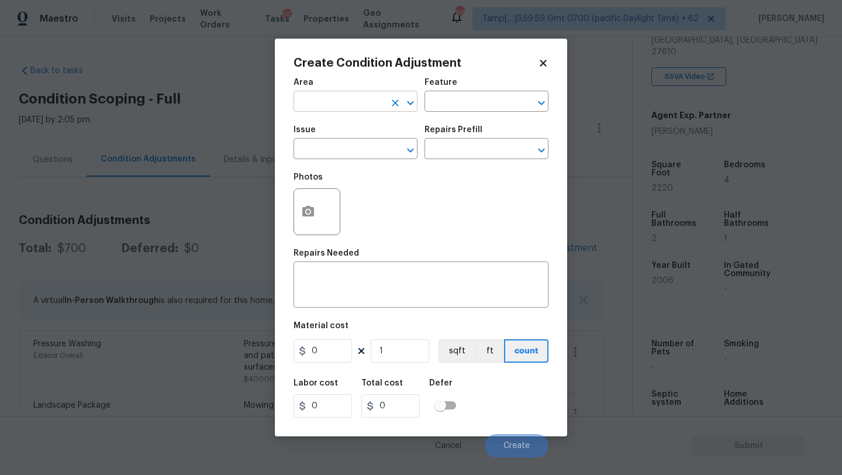
click at [324, 109] on input "text" at bounding box center [339, 103] width 91 height 18
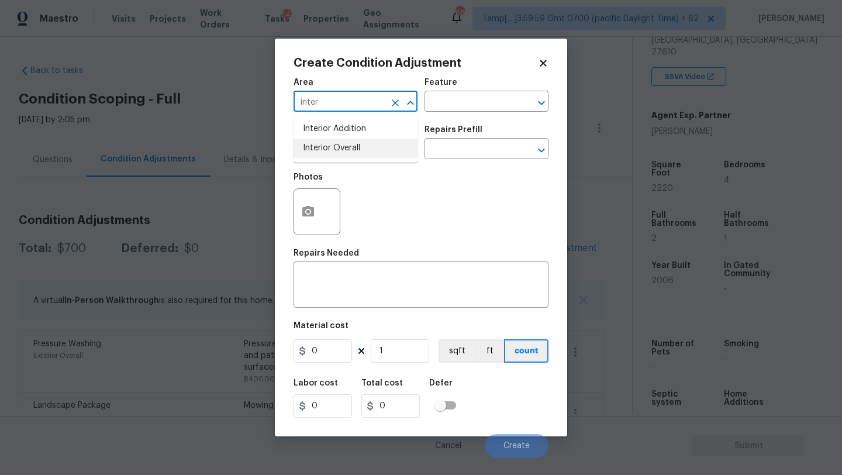
click at [367, 150] on li "Interior Overall" at bounding box center [356, 148] width 124 height 19
type input "Interior Overall"
click at [435, 116] on div "Area Interior Overall ​ Feature ​" at bounding box center [421, 94] width 255 height 47
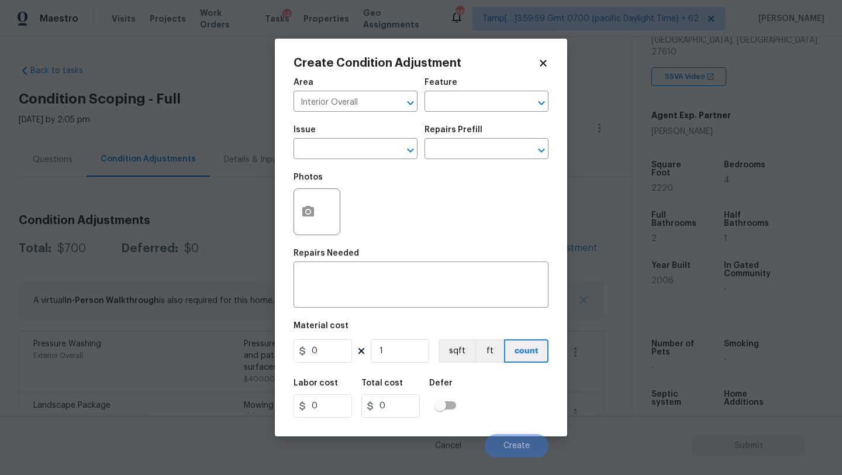
click at [463, 79] on div "Feature" at bounding box center [487, 85] width 124 height 15
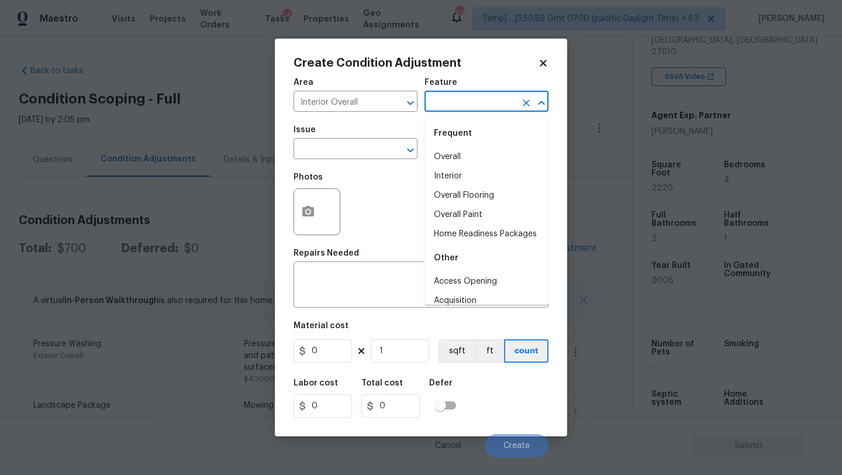
click at [463, 112] on input "text" at bounding box center [470, 103] width 91 height 18
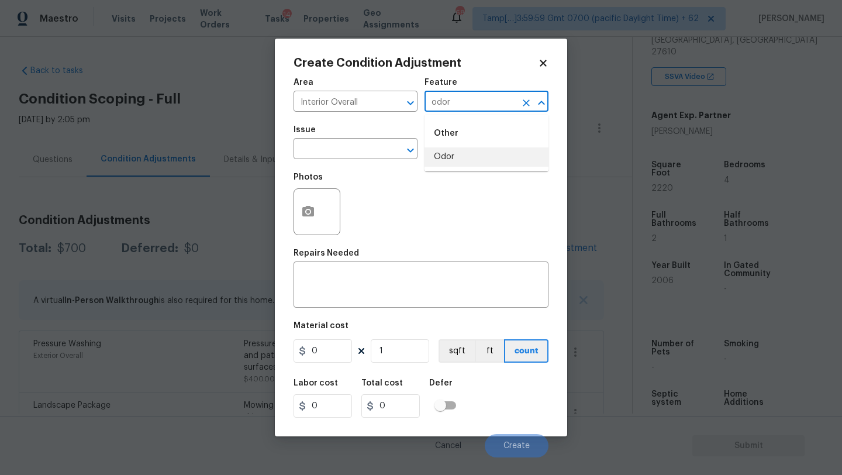
click at [460, 157] on li "Odor" at bounding box center [487, 156] width 124 height 19
type input "Odor"
click at [365, 153] on input "text" at bounding box center [339, 150] width 91 height 18
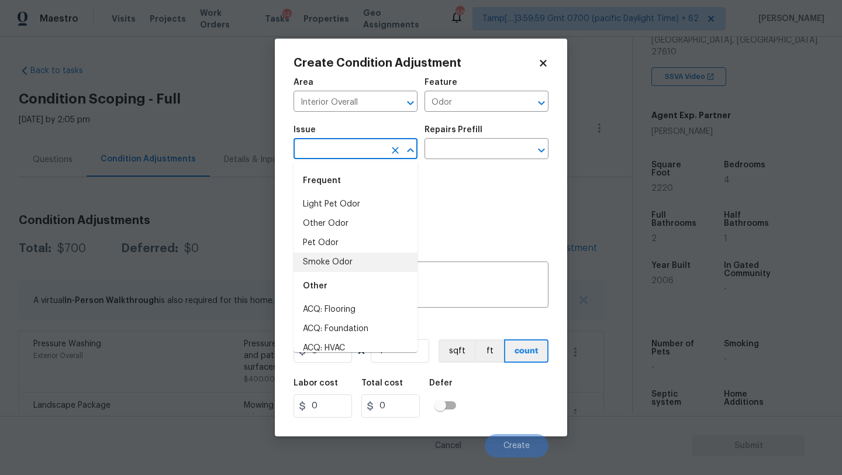
click at [343, 256] on li "Smoke Odor" at bounding box center [356, 262] width 124 height 19
type input "Smoke Odor"
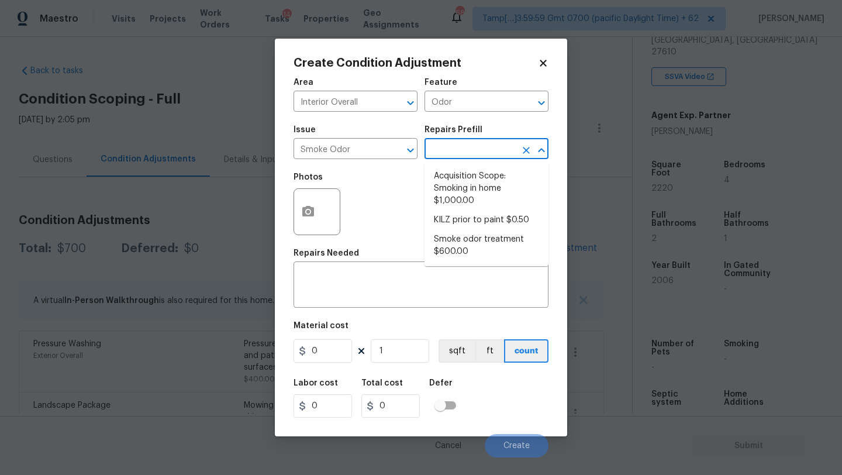
click at [457, 147] on input "text" at bounding box center [470, 150] width 91 height 18
click at [457, 172] on li "Acquisition Scope: Smoking in home $1,000.00" at bounding box center [487, 189] width 124 height 44
type textarea "Acquisition Scope: Smoking in home"
type input "1000"
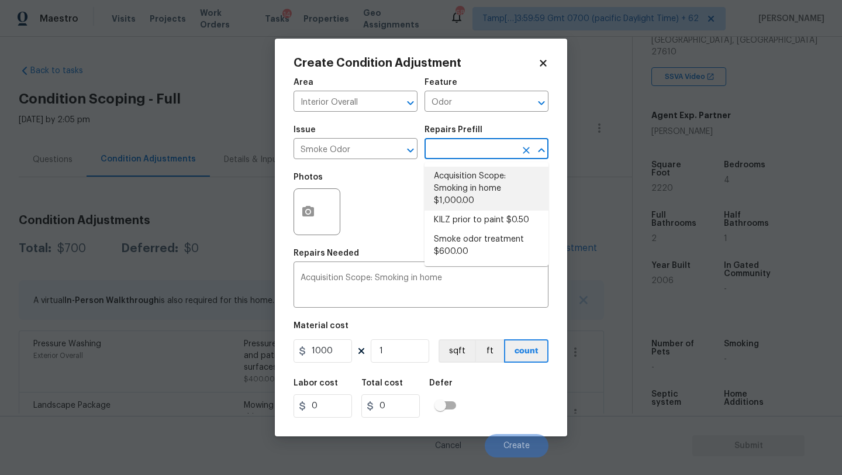
type input "1000"
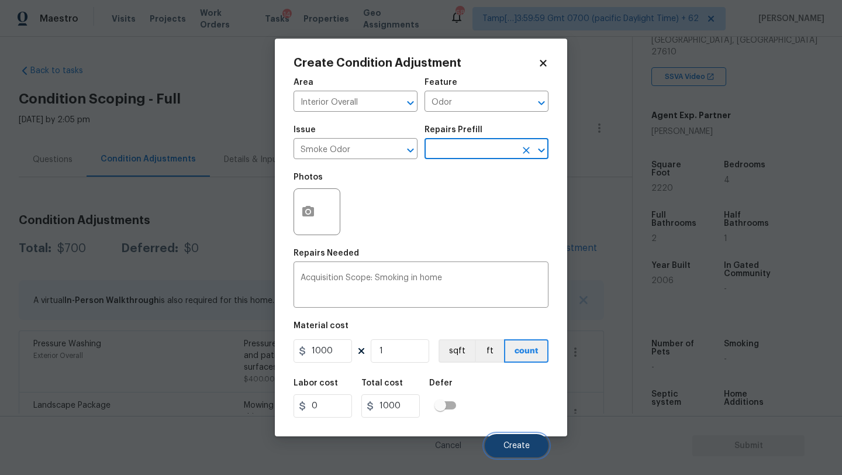
click at [508, 446] on span "Create" at bounding box center [517, 446] width 26 height 9
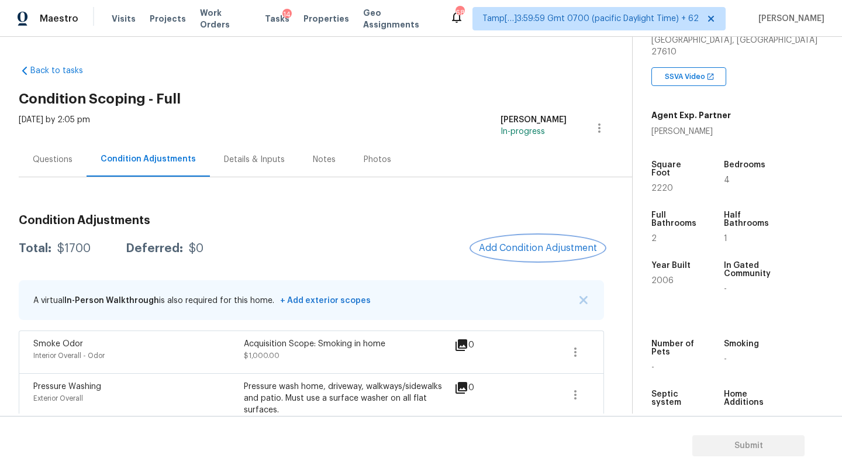
click at [526, 259] on button "Add Condition Adjustment" at bounding box center [538, 248] width 132 height 25
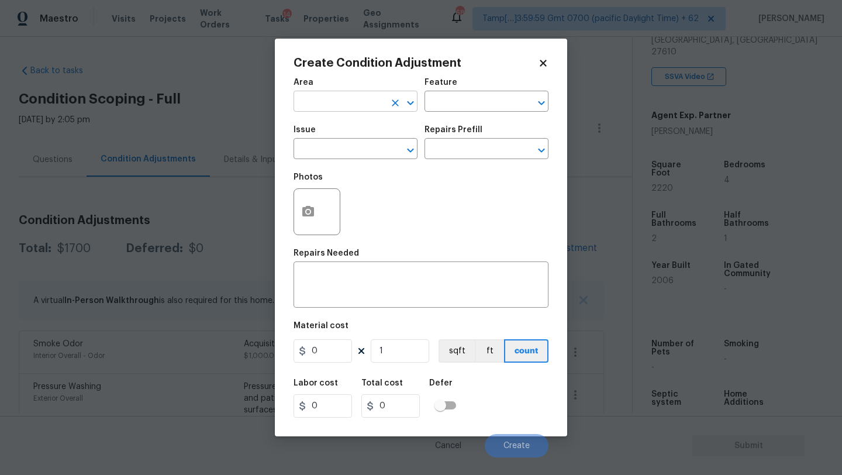
click at [355, 102] on input "text" at bounding box center [339, 103] width 91 height 18
click at [355, 120] on li "HVAC" at bounding box center [356, 128] width 124 height 19
type input "HVAC"
click at [434, 105] on input "text" at bounding box center [470, 103] width 91 height 18
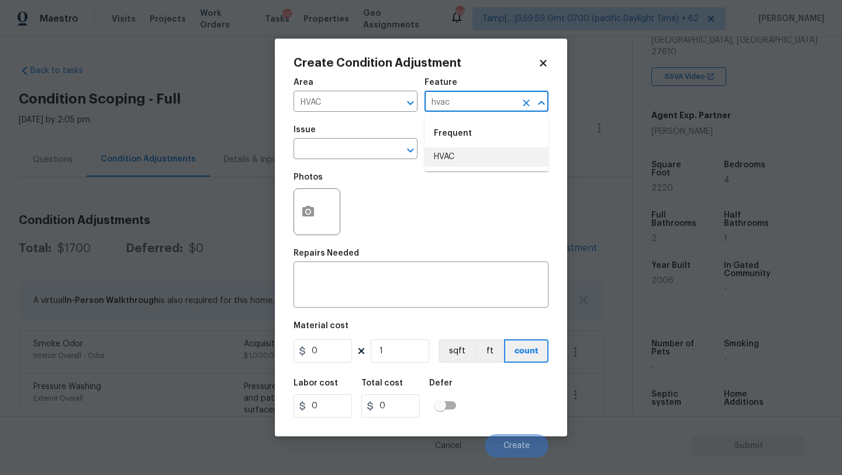
drag, startPoint x: 449, startPoint y: 154, endPoint x: 421, endPoint y: 155, distance: 27.5
click at [449, 155] on li "HVAC" at bounding box center [487, 156] width 124 height 19
type input "HVAC"
click at [366, 155] on input "text" at bounding box center [339, 150] width 91 height 18
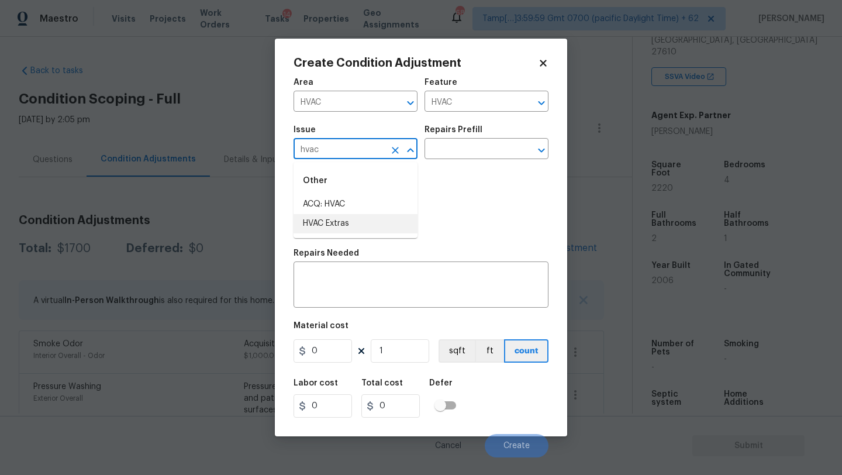
click at [385, 219] on li "HVAC Extras" at bounding box center [356, 223] width 124 height 19
type input "HVAC Extras"
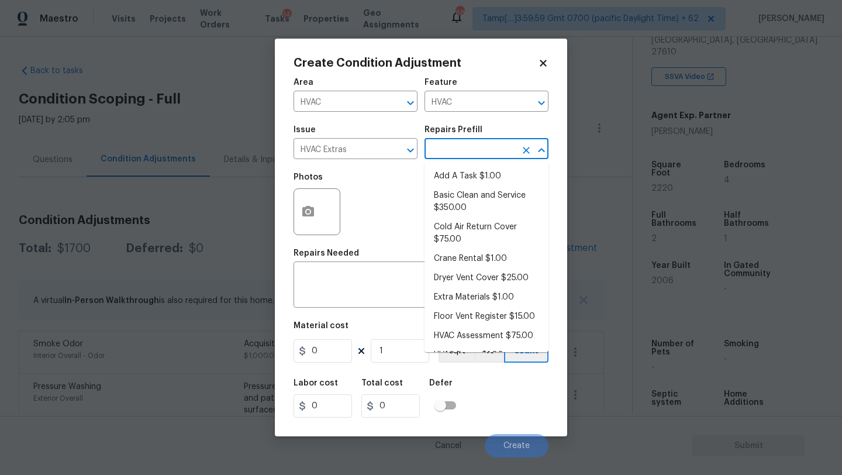
click at [455, 150] on input "text" at bounding box center [470, 150] width 91 height 18
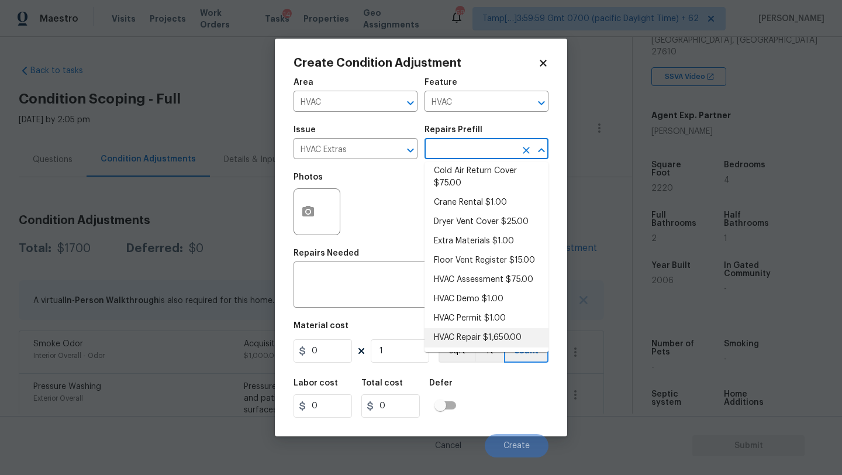
click at [461, 340] on li "HVAC Repair $1,650.00" at bounding box center [487, 337] width 124 height 19
type textarea "HVAC Repair"
type input "1650"
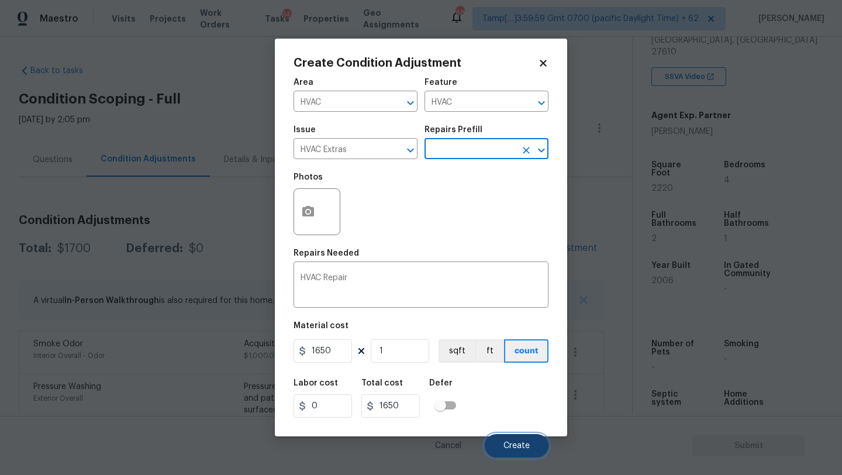
click at [516, 444] on span "Create" at bounding box center [517, 446] width 26 height 9
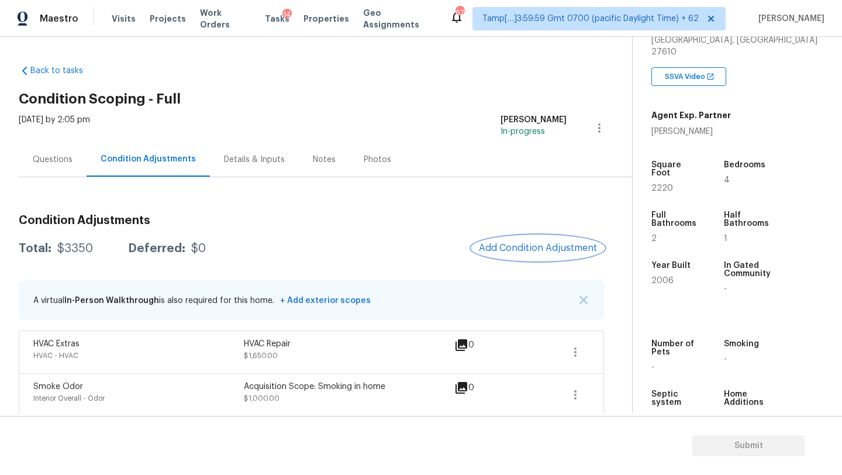
click at [544, 237] on button "Add Condition Adjustment" at bounding box center [538, 248] width 132 height 25
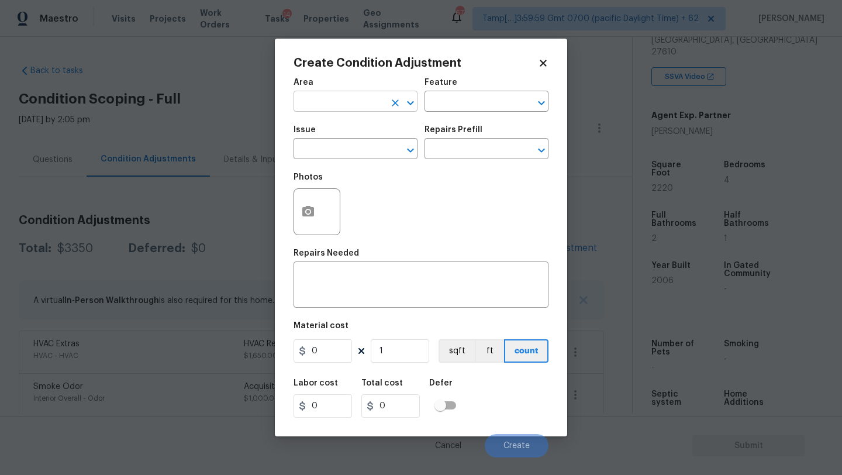
click at [318, 111] on input "text" at bounding box center [339, 103] width 91 height 18
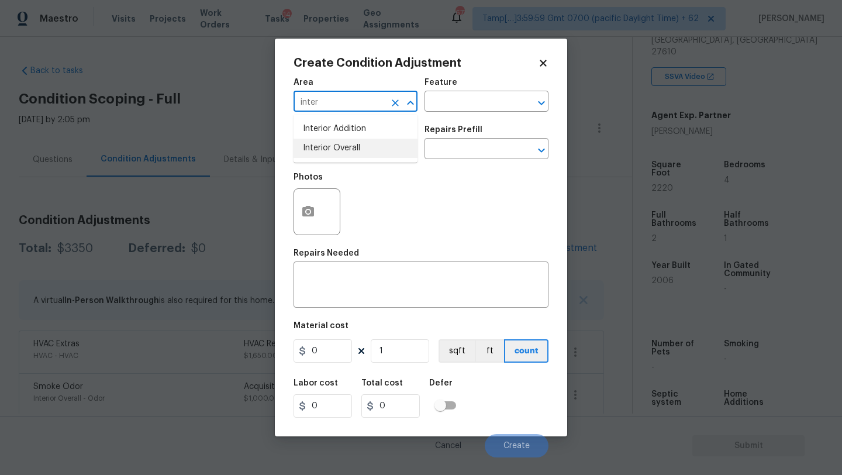
click at [323, 139] on li "Interior Overall" at bounding box center [356, 148] width 124 height 19
type input "Interior Overall"
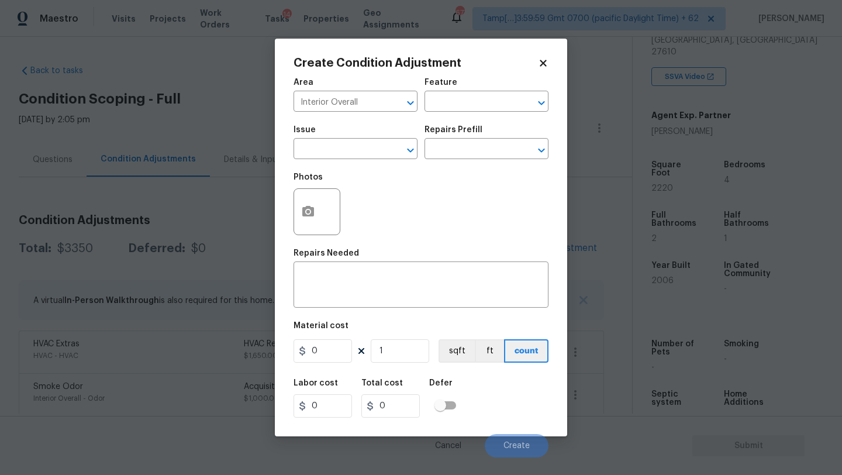
click at [367, 140] on div "Issue" at bounding box center [356, 133] width 124 height 15
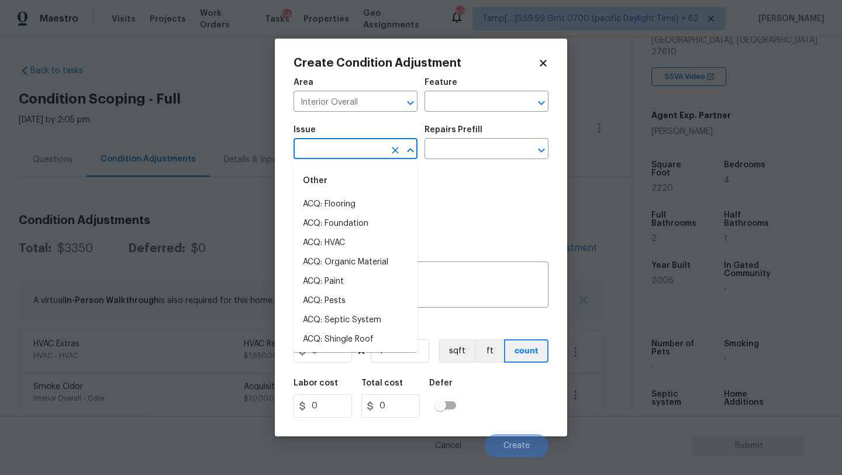
click at [367, 156] on input "text" at bounding box center [339, 150] width 91 height 18
click at [367, 154] on input "g" at bounding box center [339, 150] width 91 height 18
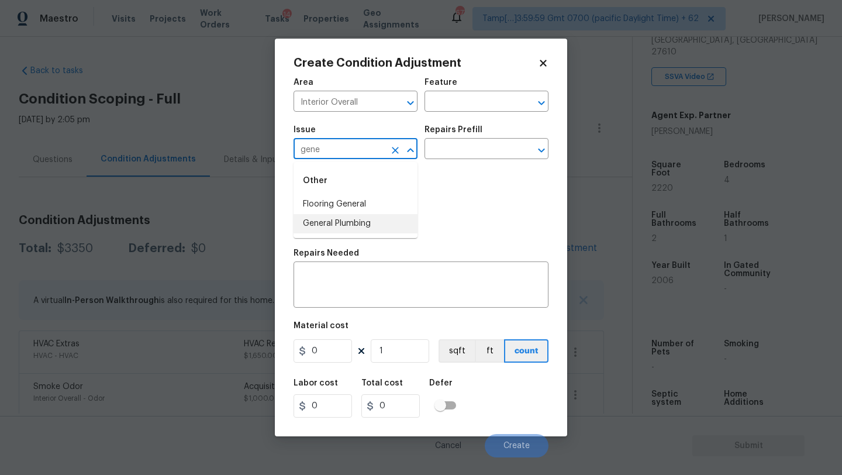
click at [372, 219] on li "General Plumbing" at bounding box center [356, 223] width 124 height 19
type input "General Plumbing"
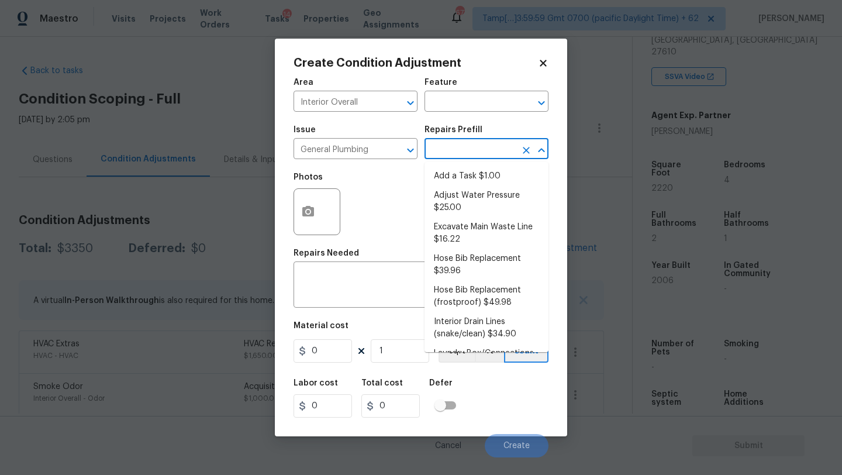
click at [442, 157] on input "text" at bounding box center [470, 150] width 91 height 18
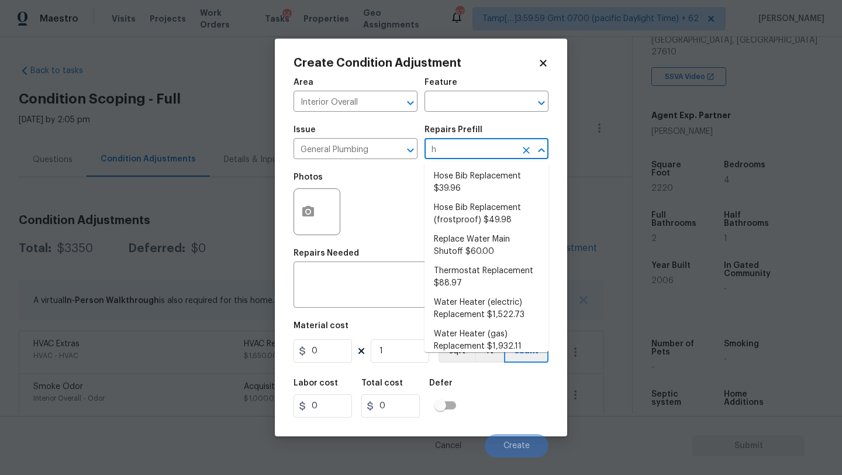
type input "he"
click at [505, 213] on li "Water Heater (electric) Replacement $1,522.73" at bounding box center [487, 214] width 124 height 32
type input "Plumbing"
type textarea "Remove the existing electric water heater and install a new 40 gallon electric …"
type input "1522.73"
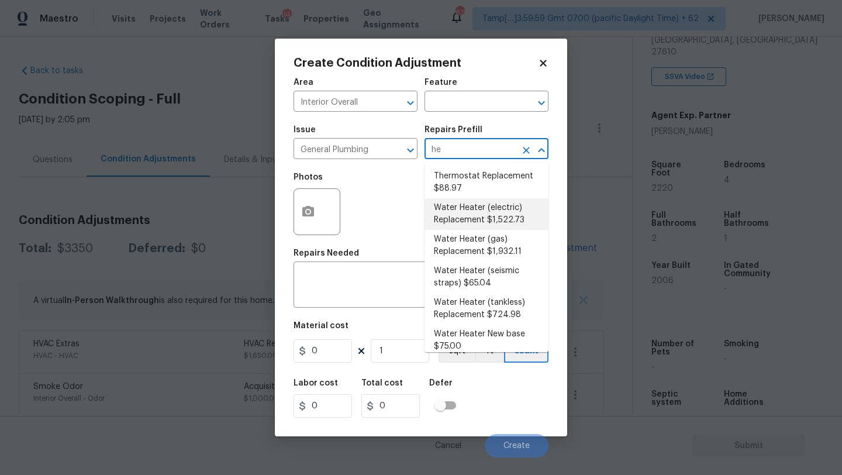
type input "1522.73"
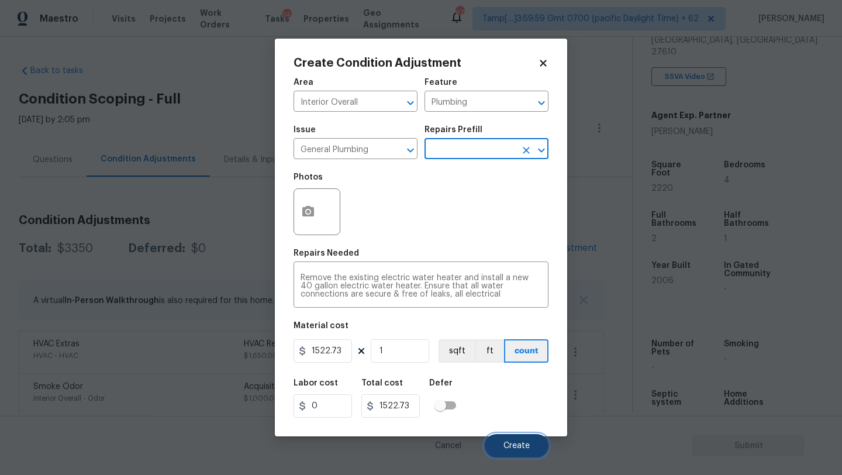
click at [516, 439] on button "Create" at bounding box center [517, 445] width 64 height 23
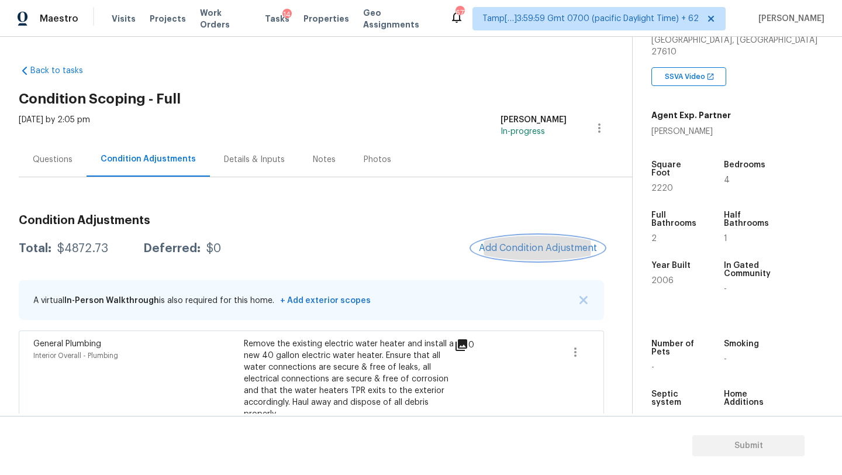
click at [523, 253] on span "Add Condition Adjustment" at bounding box center [538, 248] width 118 height 11
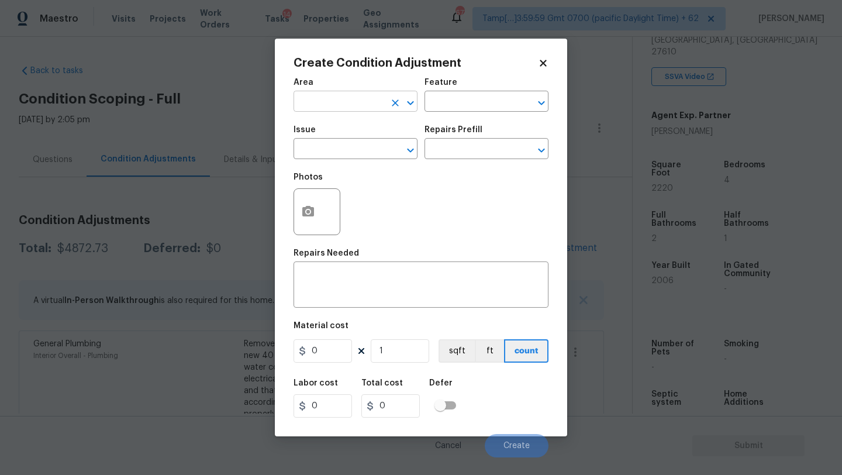
click at [342, 106] on input "text" at bounding box center [339, 103] width 91 height 18
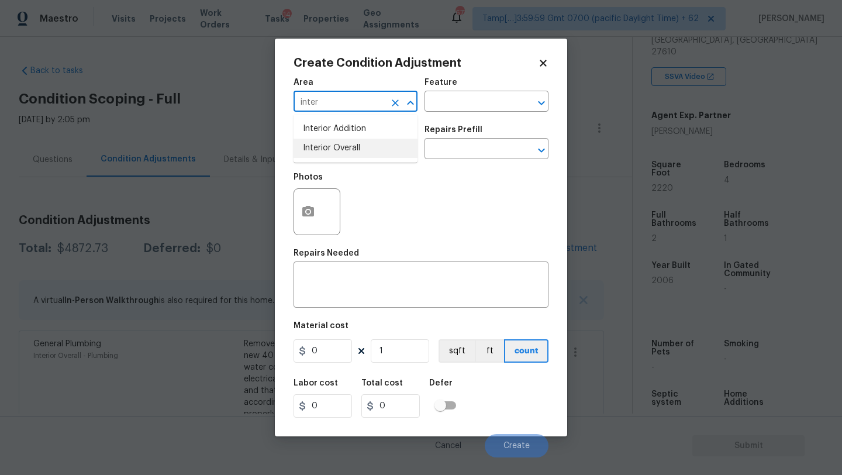
click at [351, 148] on li "Interior Overall" at bounding box center [356, 148] width 124 height 19
type input "Interior Overall"
click at [436, 101] on input "text" at bounding box center [470, 103] width 91 height 18
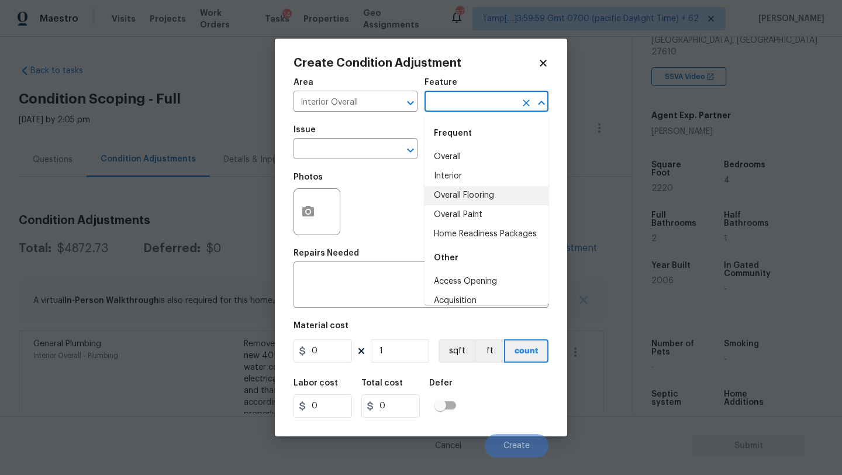
click at [451, 191] on li "Overall Flooring" at bounding box center [487, 195] width 124 height 19
type input "Overall Flooring"
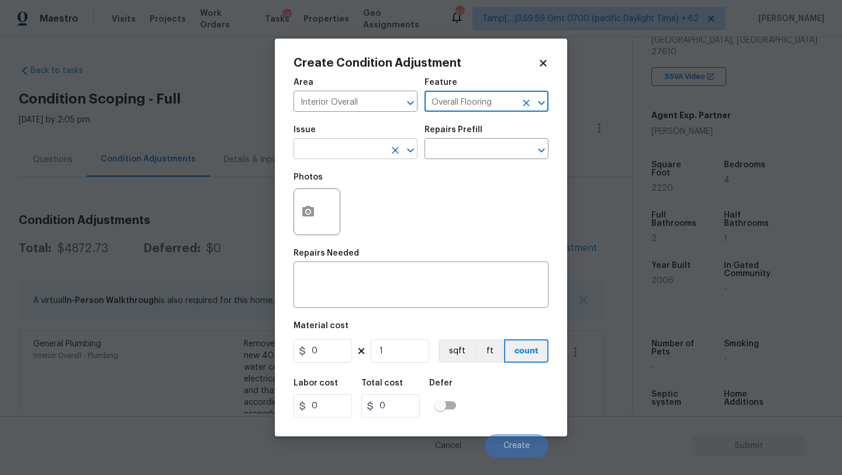
click at [319, 151] on input "text" at bounding box center [339, 150] width 91 height 18
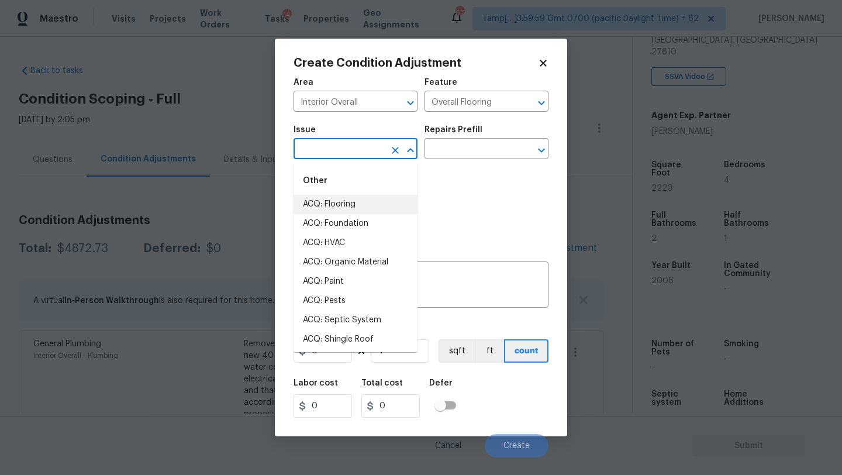
click at [320, 196] on li "ACQ: Flooring" at bounding box center [356, 204] width 124 height 19
type input "ACQ: Flooring"
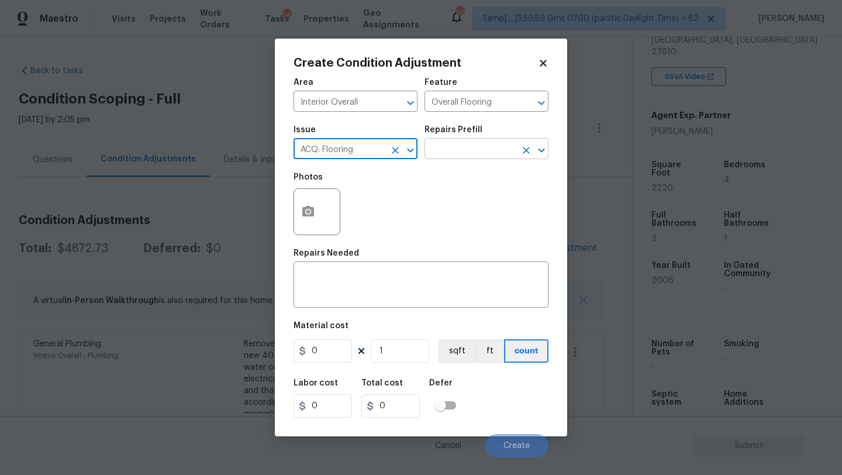
click at [471, 153] on input "text" at bounding box center [470, 150] width 91 height 18
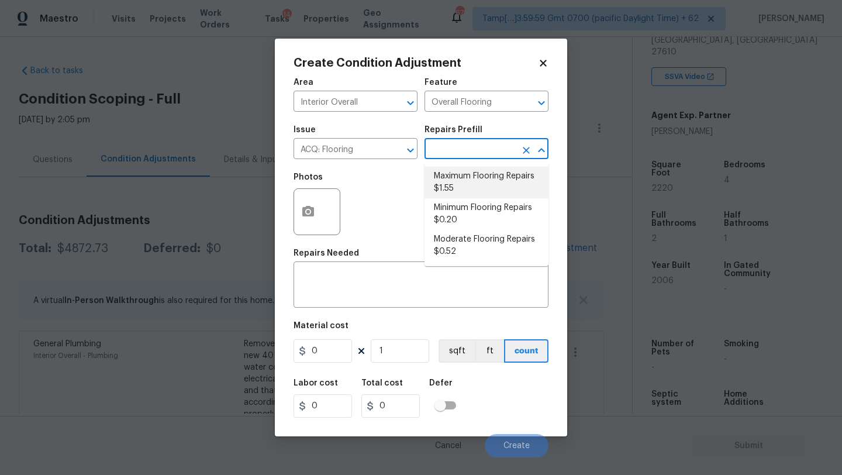
click at [468, 182] on li "Maximum Flooring Repairs $1.55" at bounding box center [487, 183] width 124 height 32
type input "Acquisition"
type textarea "Acquisition Scope: Maximum flooring repairs"
type input "1.55"
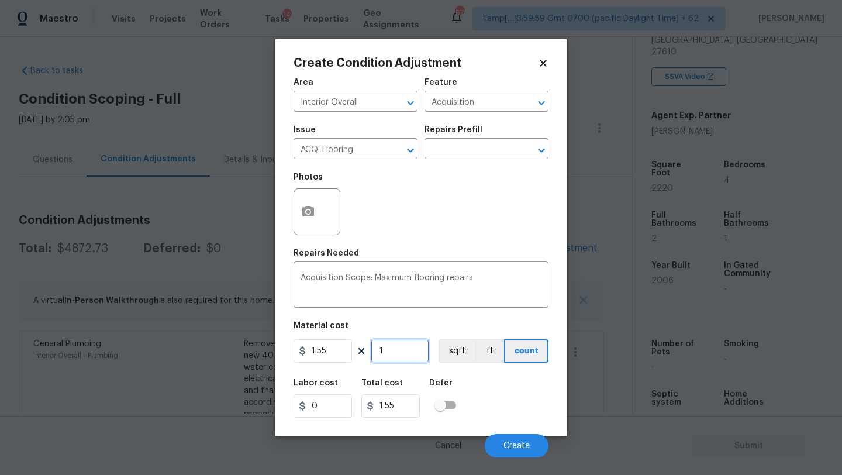
click at [397, 352] on input "1" at bounding box center [400, 350] width 58 height 23
type input "2"
type input "3.1"
type input "22"
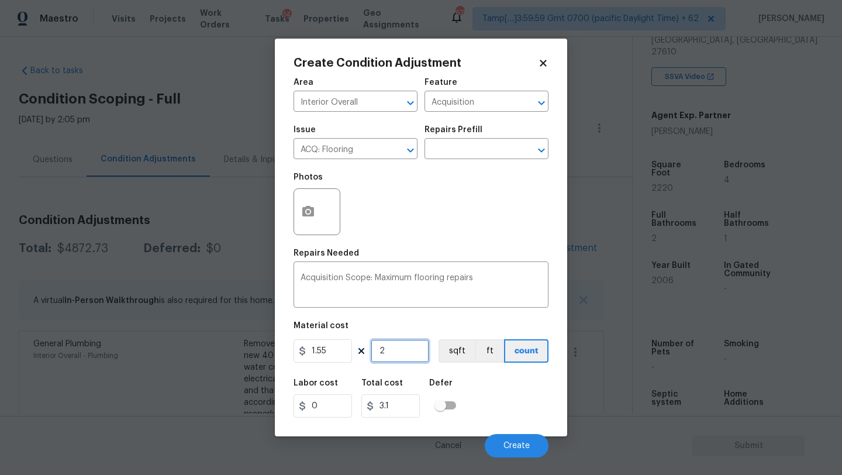
type input "34.1"
type input "222"
type input "344.1"
type input "2220"
type input "3441"
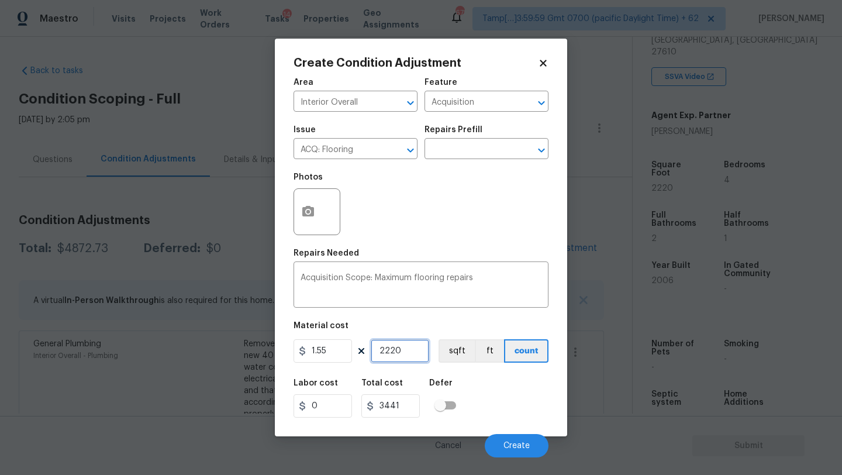
type input "2220"
click at [303, 219] on button "button" at bounding box center [308, 212] width 28 height 46
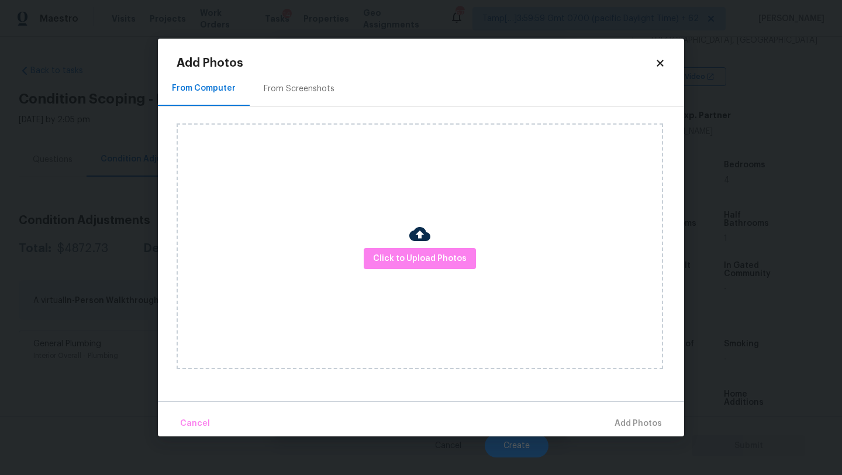
click at [378, 247] on div "Click to Upload Photos" at bounding box center [420, 246] width 487 height 246
click at [429, 216] on div "Click to Upload Photos" at bounding box center [420, 246] width 487 height 246
click at [413, 258] on span "Click to Upload Photos" at bounding box center [420, 258] width 94 height 15
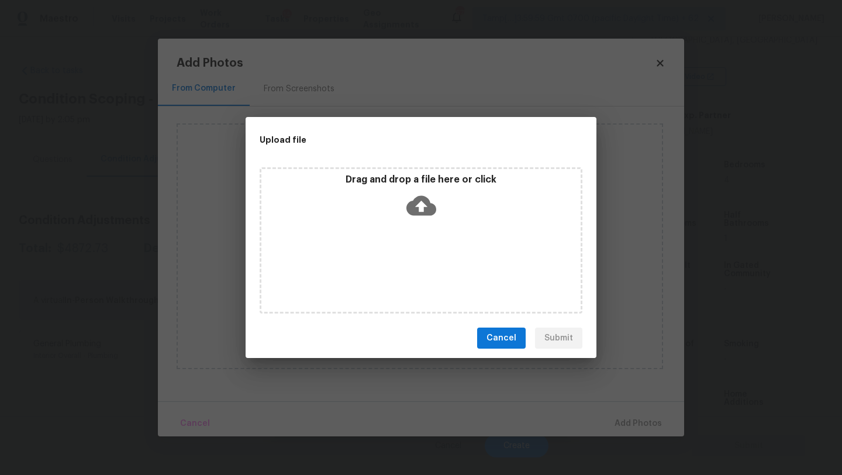
click at [413, 236] on div "Drag and drop a file here or click" at bounding box center [421, 240] width 323 height 146
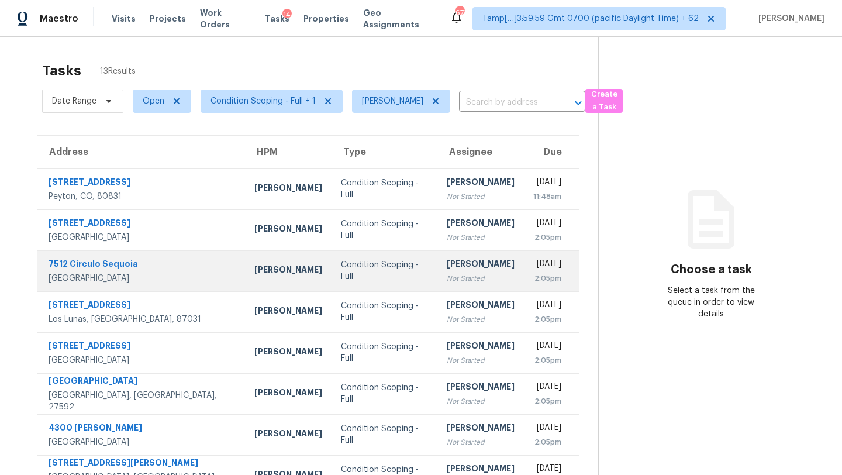
scroll to position [134, 0]
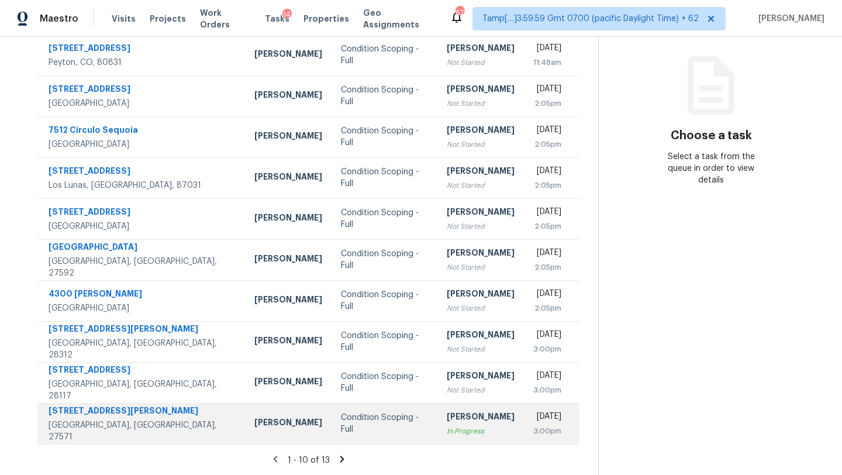
click at [463, 426] on div "In Progress" at bounding box center [481, 431] width 68 height 12
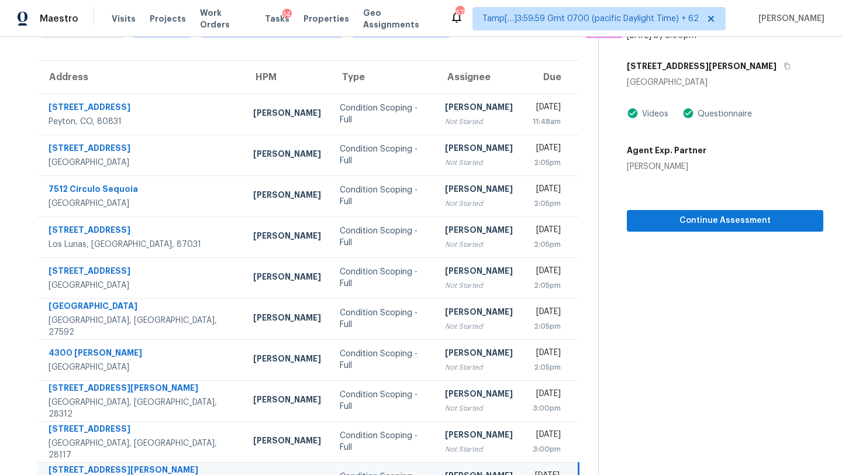
scroll to position [0, 0]
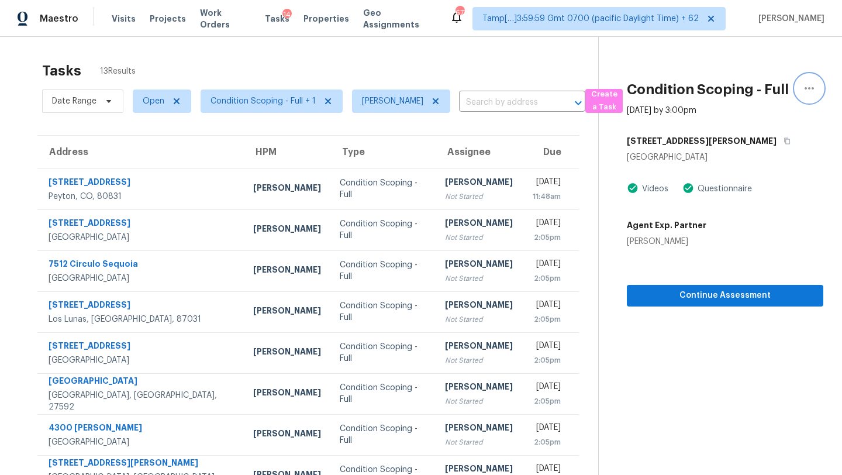
click at [813, 85] on icon "button" at bounding box center [809, 88] width 14 height 14
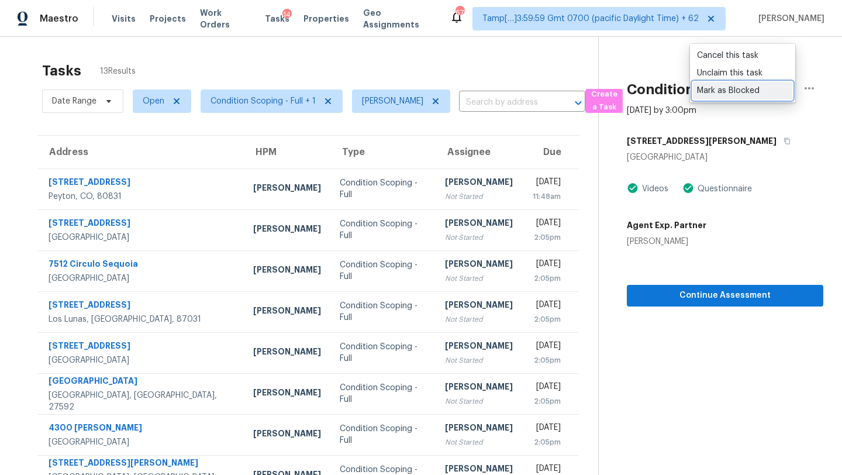
click at [720, 89] on div "Mark as Blocked" at bounding box center [742, 91] width 91 height 12
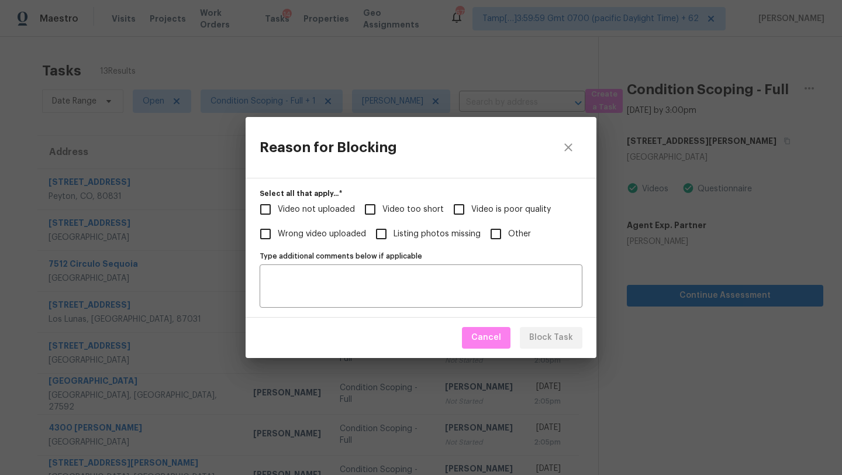
click at [402, 210] on span "Video too short" at bounding box center [412, 210] width 61 height 12
click at [382, 210] on input "Video too short" at bounding box center [370, 209] width 25 height 25
checkbox input "true"
click at [558, 332] on span "Block Task" at bounding box center [551, 337] width 44 height 15
